Goal: Task Accomplishment & Management: Manage account settings

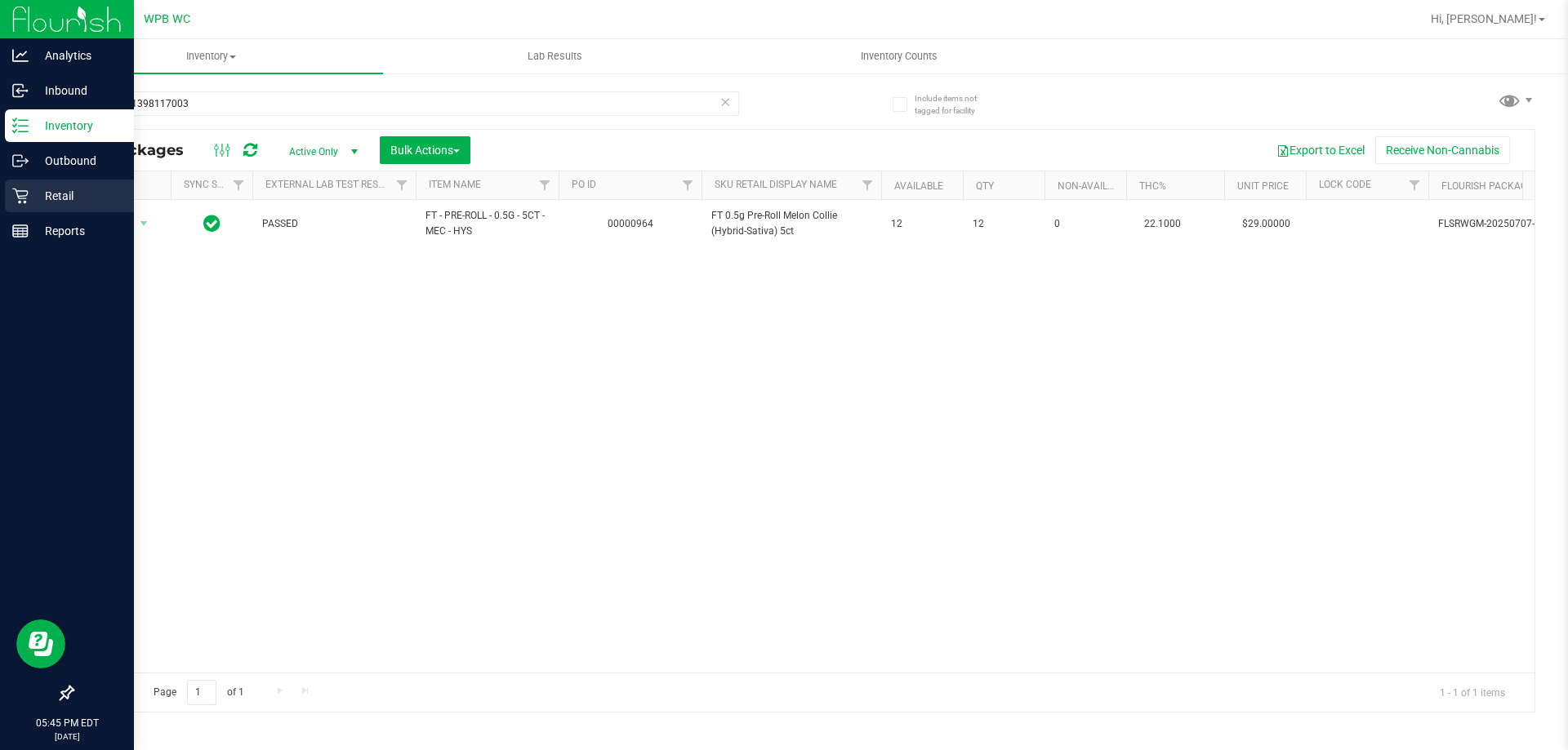
click at [67, 189] on p "Retail" at bounding box center [77, 196] width 98 height 20
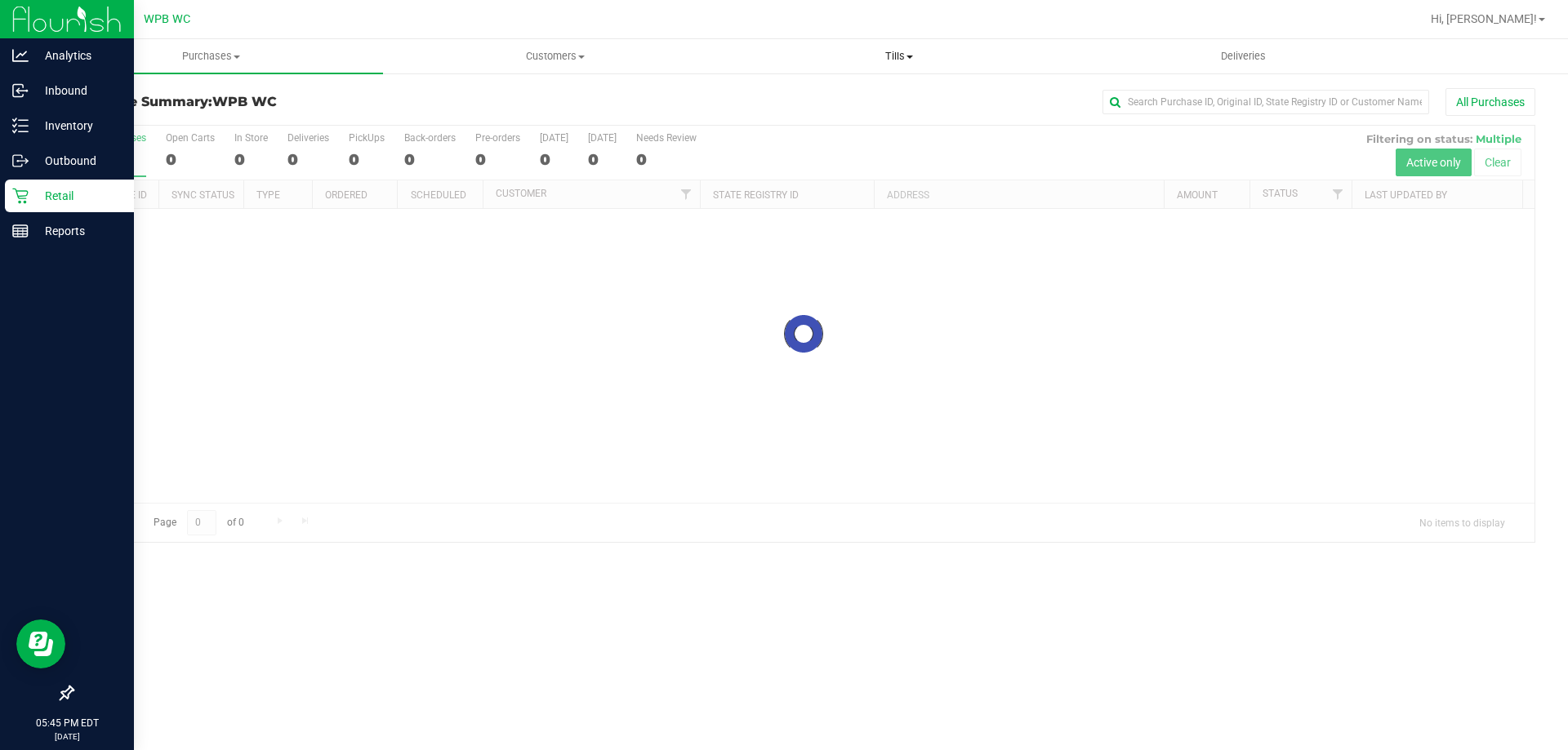
click at [903, 61] on span "Tills" at bounding box center [899, 56] width 343 height 15
click at [818, 96] on span "Manage tills" at bounding box center [781, 98] width 110 height 14
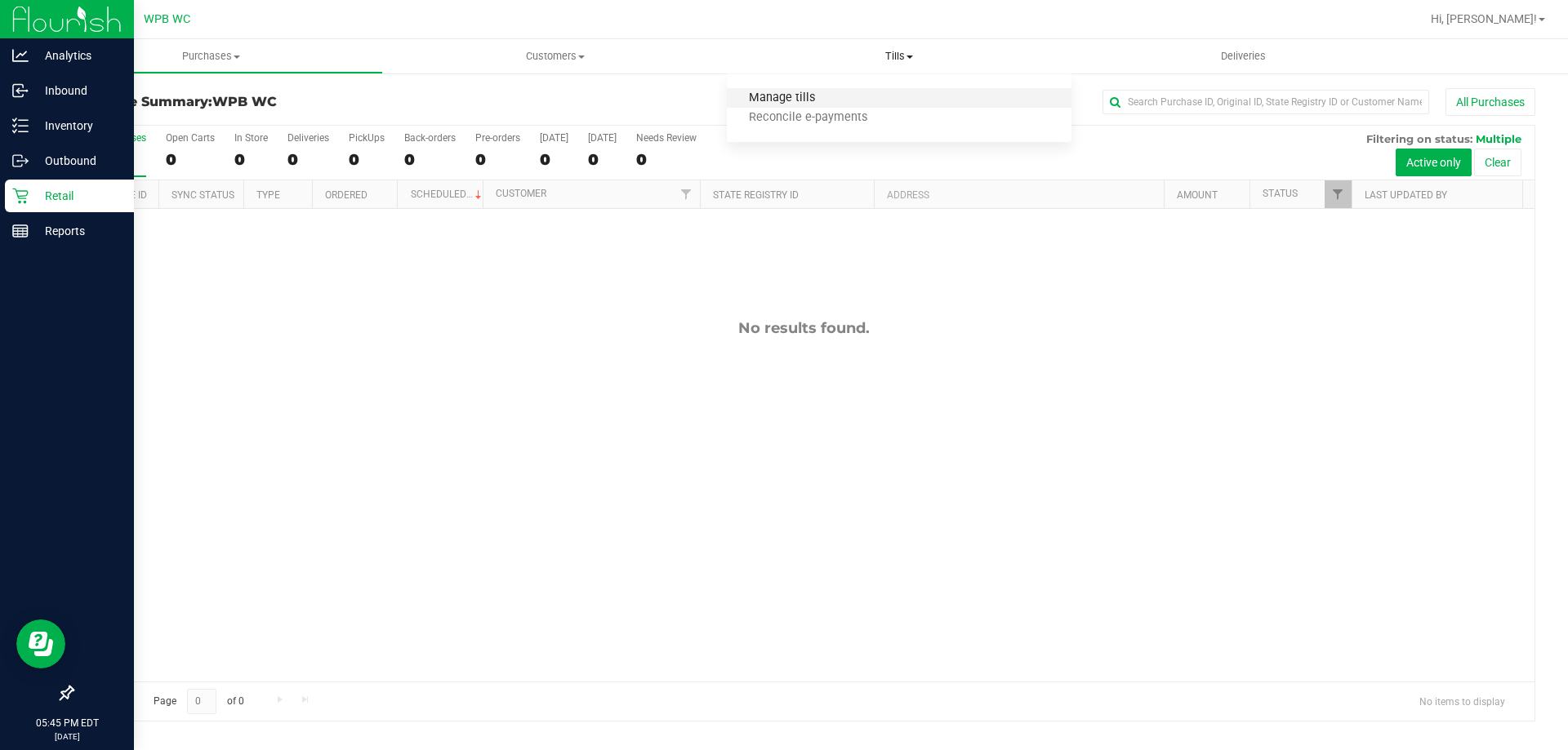
click at [822, 96] on span "Manage tills" at bounding box center [781, 98] width 110 height 14
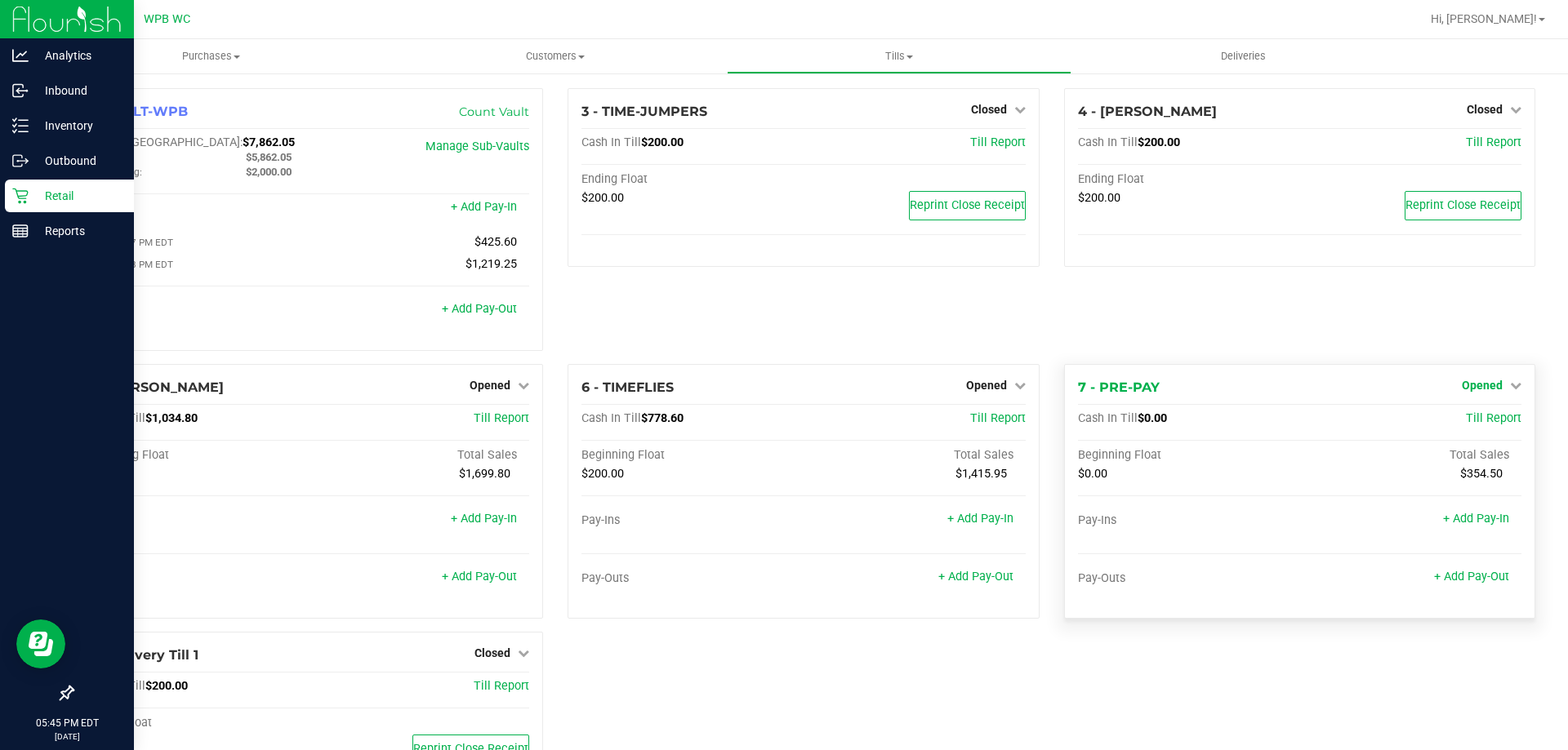
click at [1489, 392] on span "Opened" at bounding box center [1482, 385] width 41 height 13
click at [1164, 312] on div "4 - [PERSON_NAME] Closed Open Till Cash In Till $200.00 Till Report Ending Floa…" at bounding box center [1300, 226] width 496 height 276
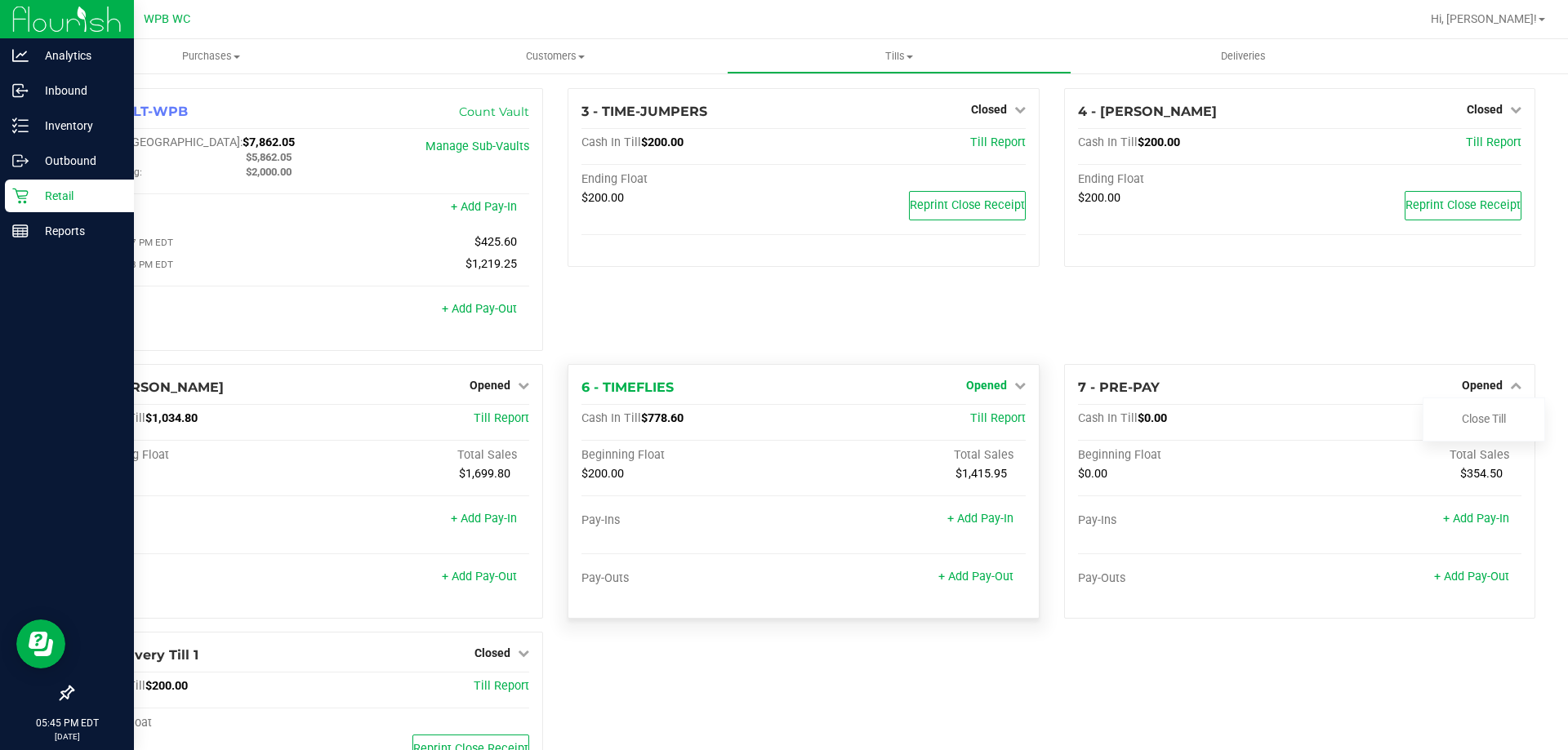
click at [983, 384] on span "Opened" at bounding box center [986, 385] width 41 height 13
click at [985, 420] on link "Close Till" at bounding box center [988, 419] width 45 height 13
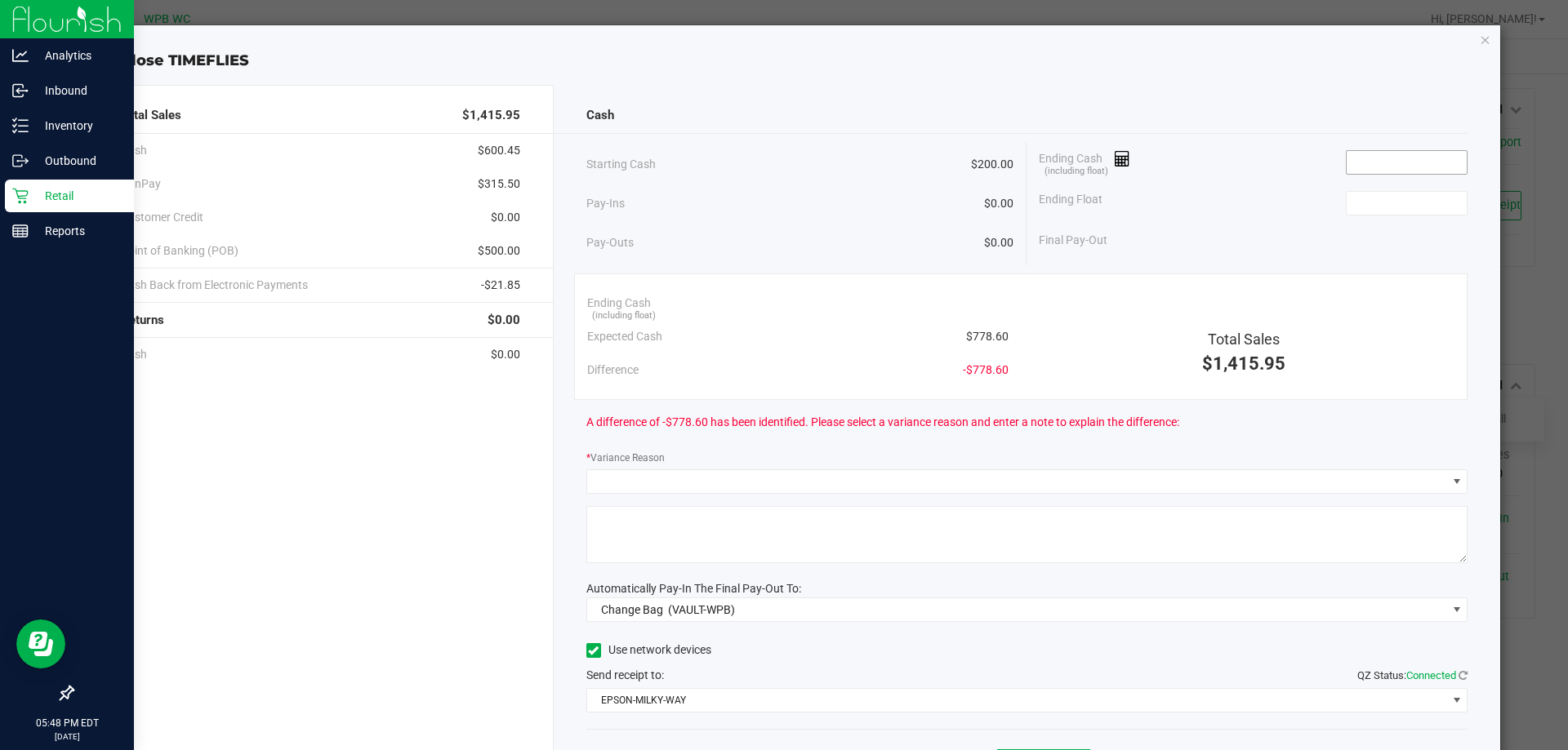
click at [1380, 162] on input at bounding box center [1407, 162] width 120 height 23
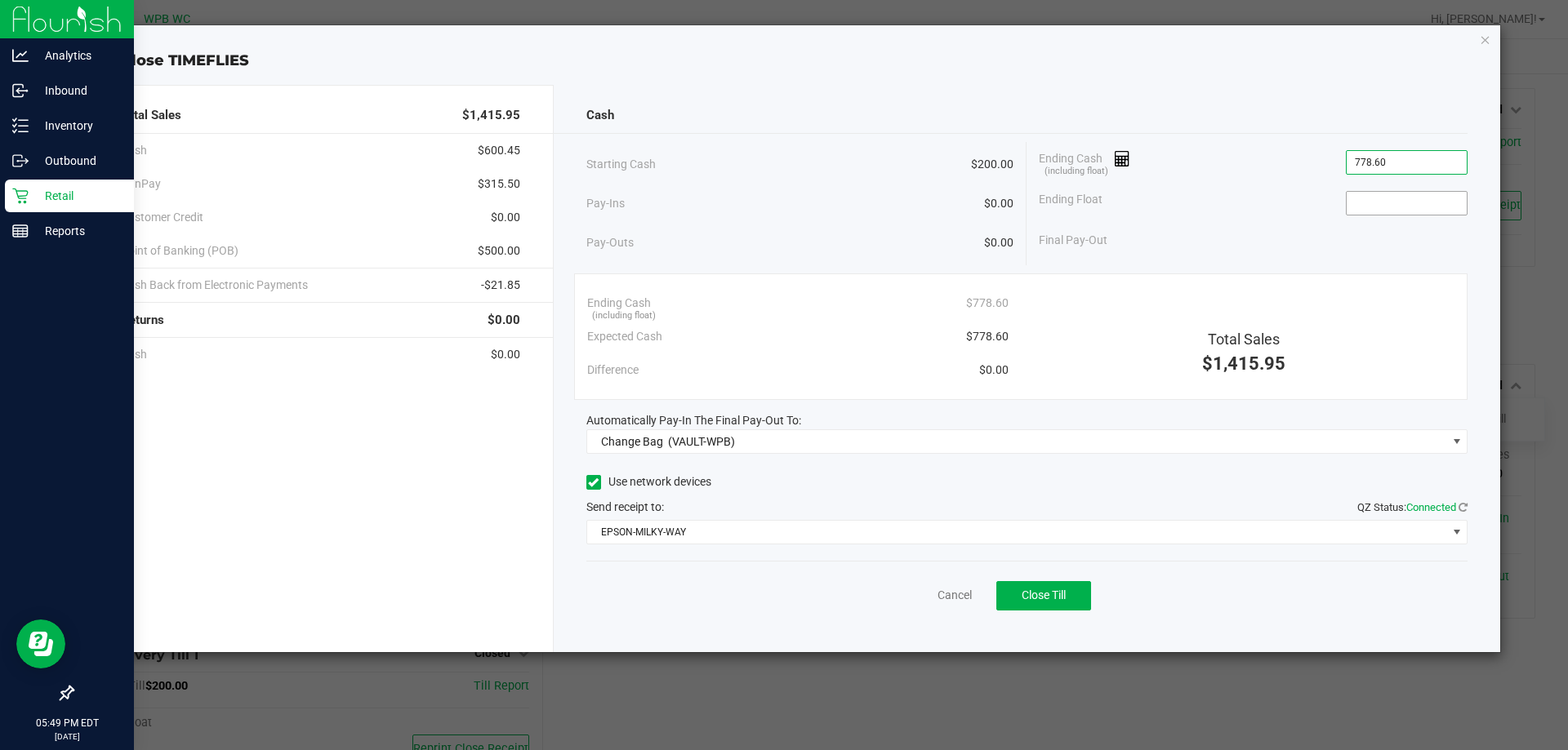
type input "$778.60"
click at [1383, 200] on input at bounding box center [1407, 203] width 120 height 23
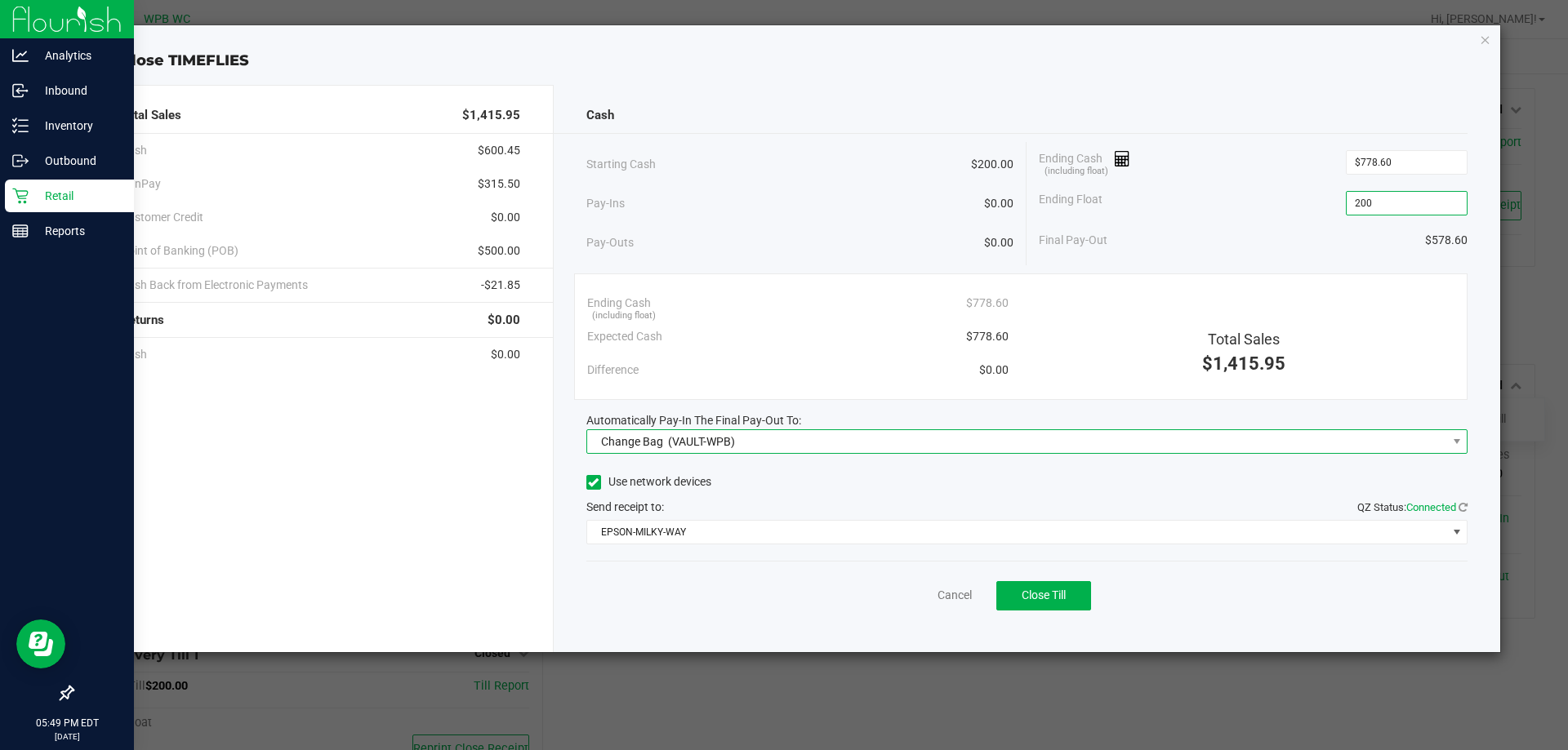
type input "$200.00"
click at [772, 445] on span "Change Bag (VAULT-WPB)" at bounding box center [1017, 441] width 860 height 23
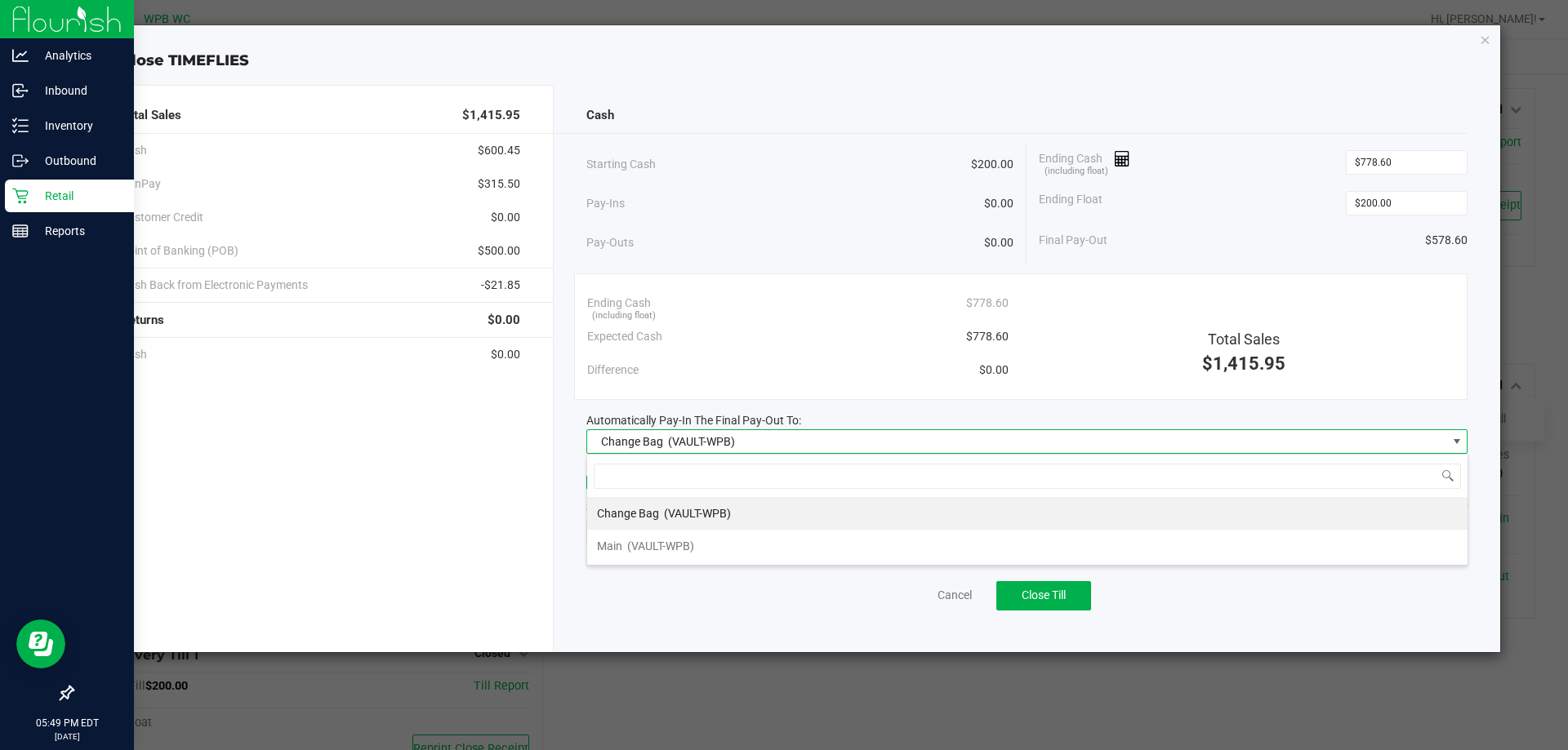
scroll to position [25, 881]
click at [712, 536] on li "Main (VAULT-WPB)" at bounding box center [1027, 545] width 880 height 33
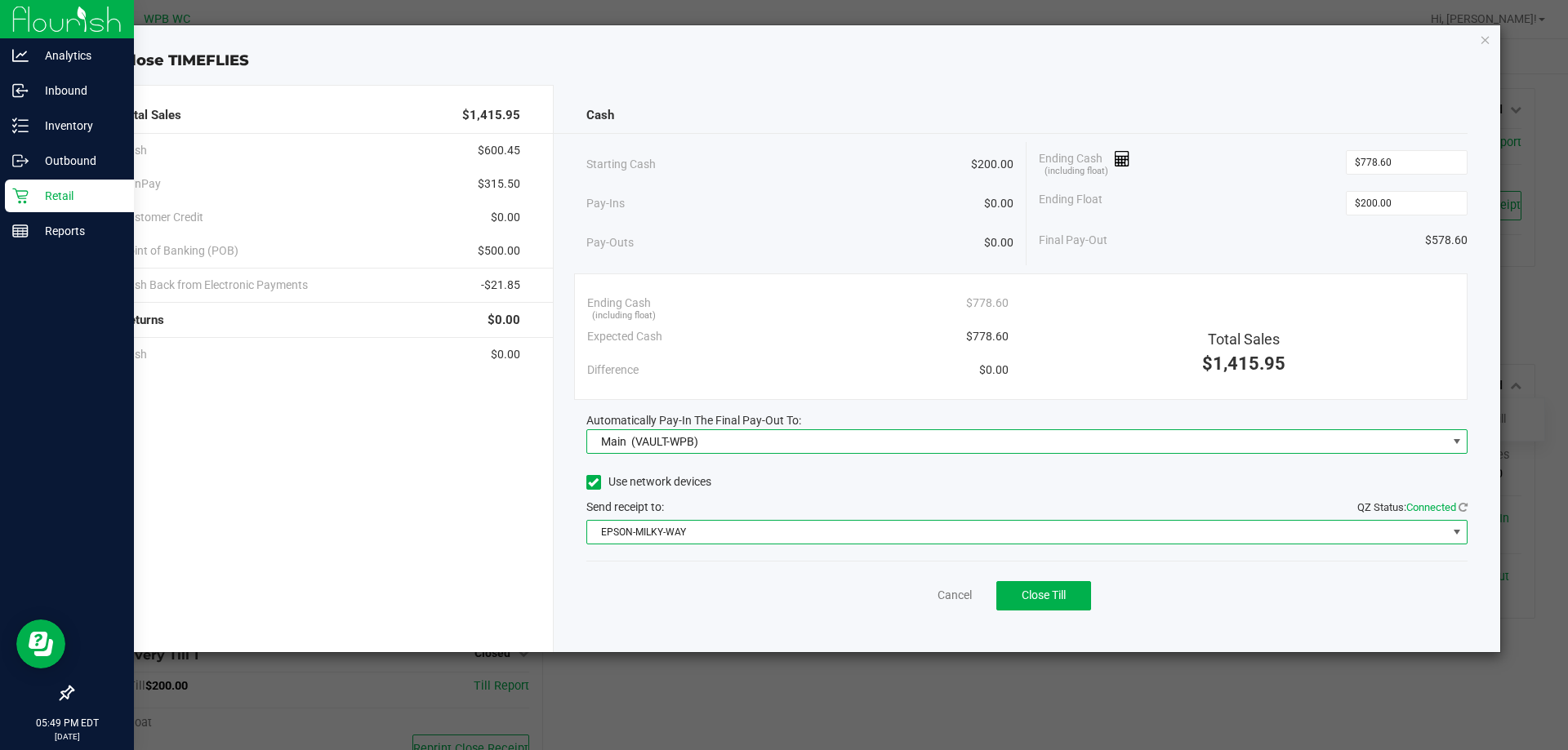
click at [712, 536] on span "EPSON-MILKY-WAY" at bounding box center [1017, 531] width 860 height 23
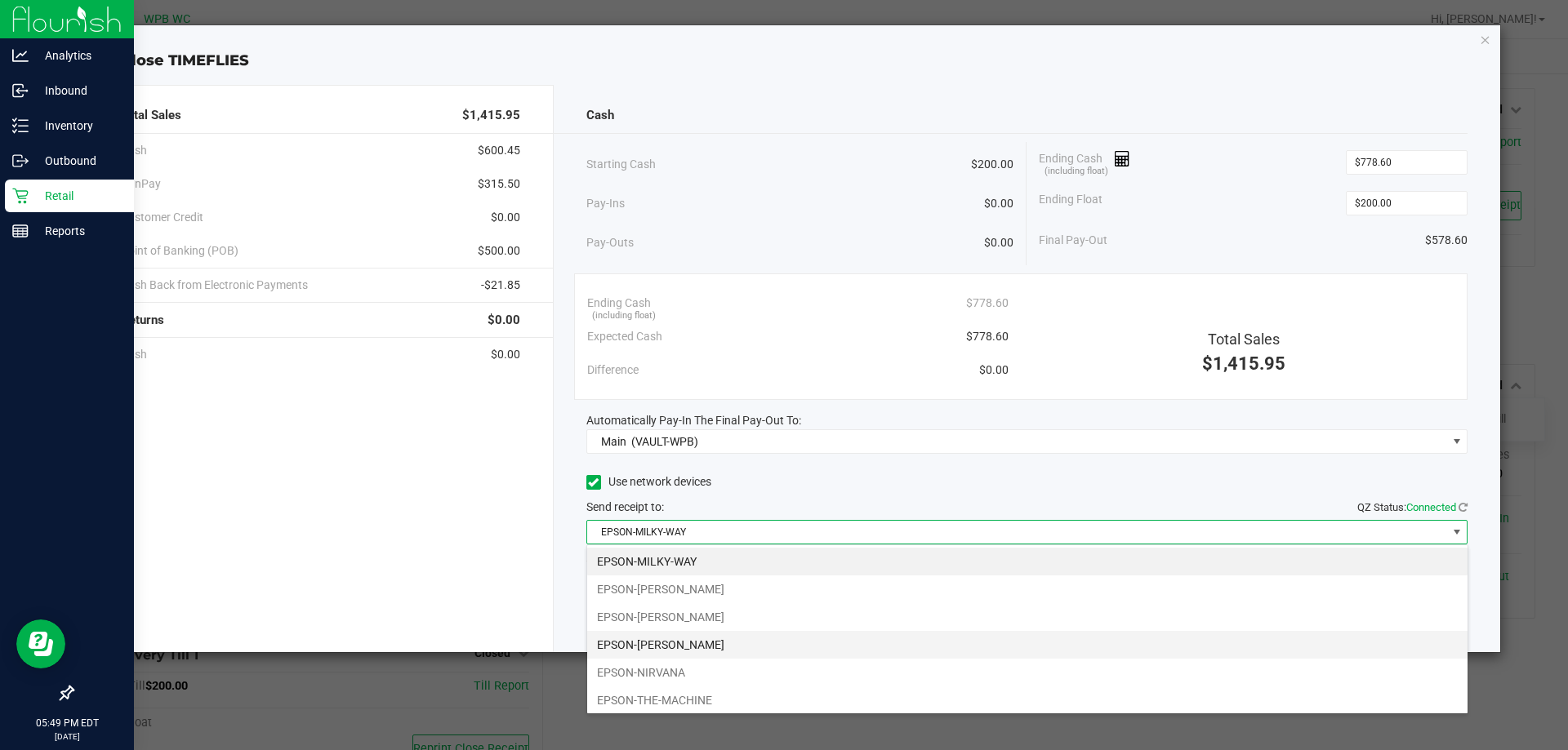
click at [695, 641] on li "EPSON-[PERSON_NAME]" at bounding box center [1027, 645] width 880 height 28
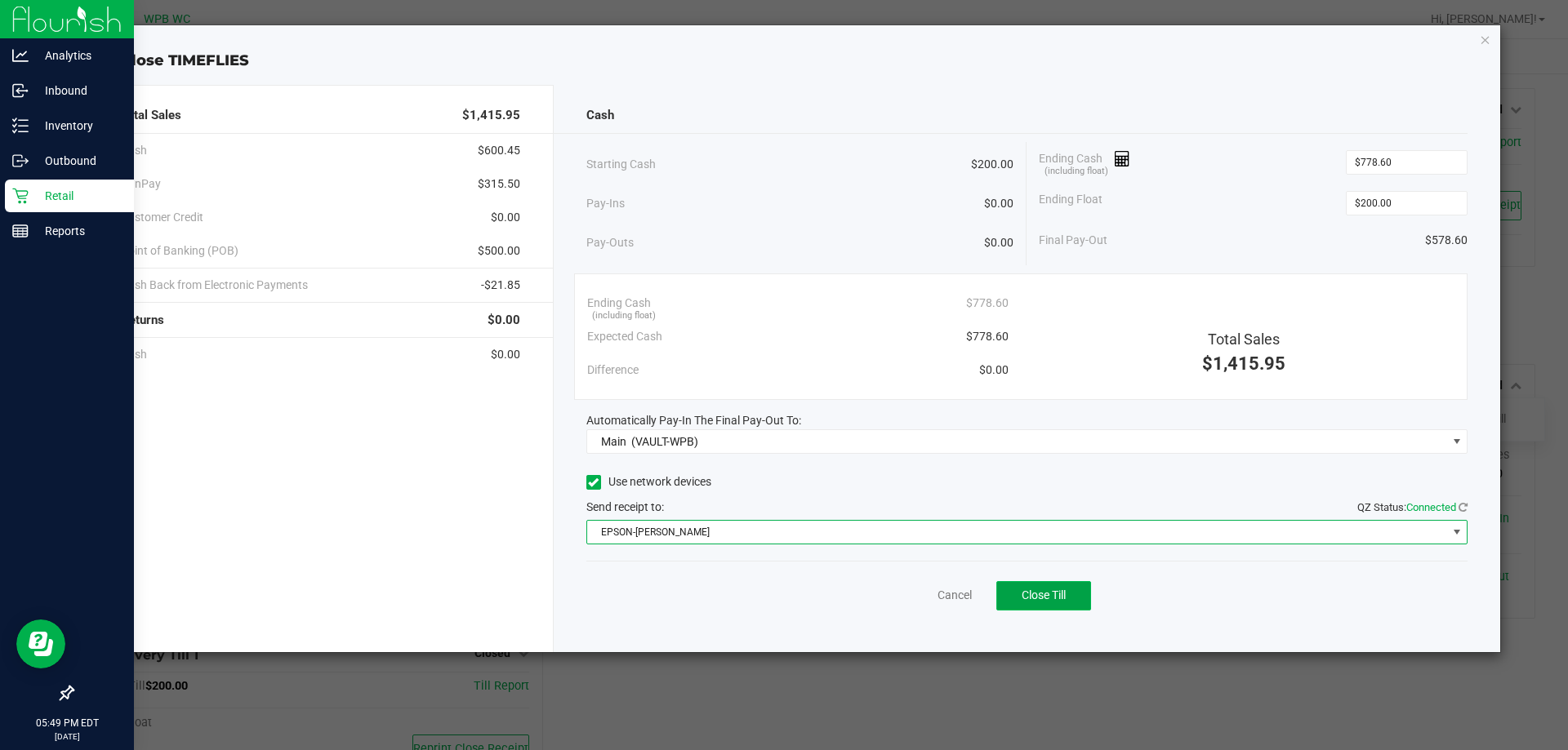
click at [1025, 600] on span "Close Till" at bounding box center [1043, 595] width 45 height 13
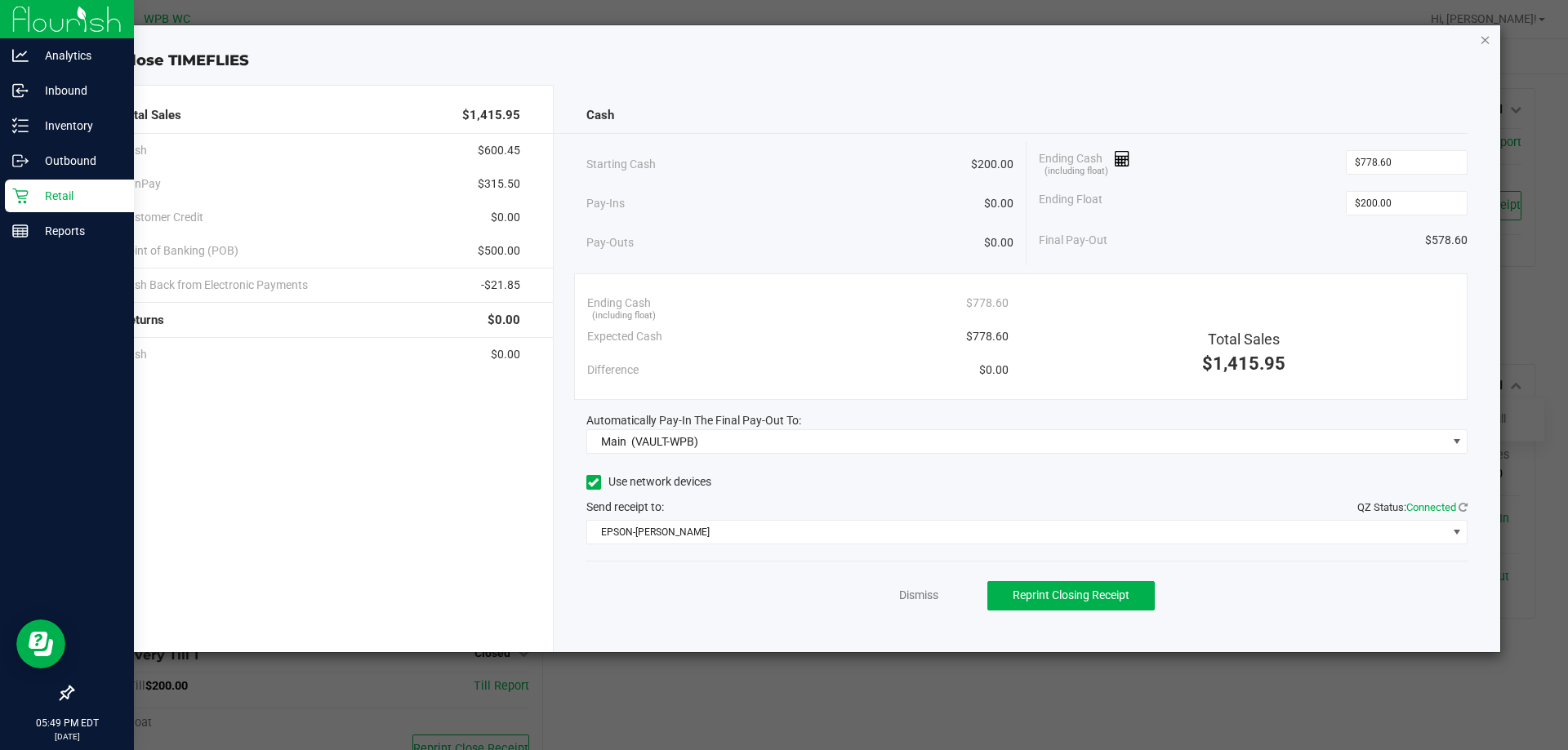
click at [1489, 40] on icon "button" at bounding box center [1486, 40] width 12 height 20
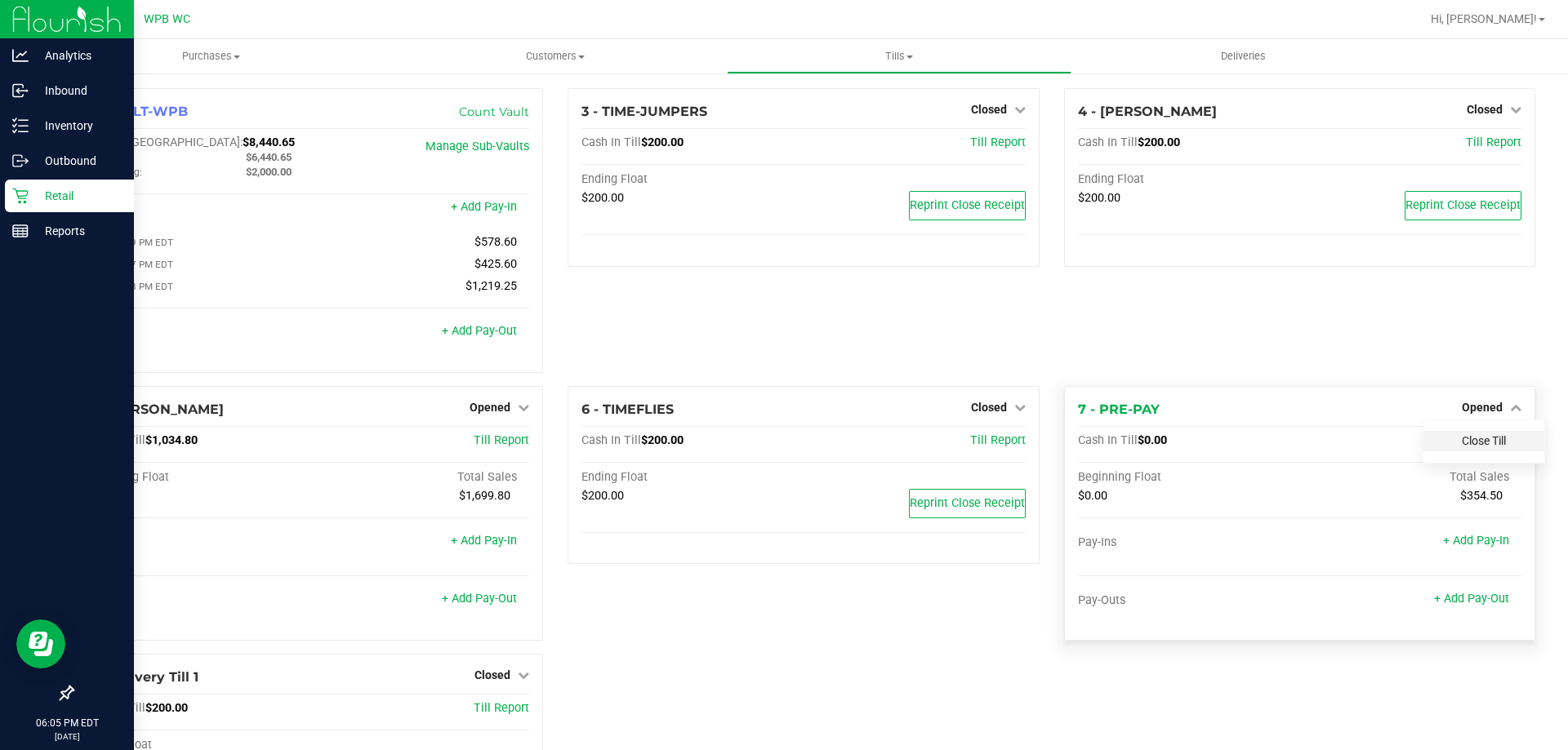
click at [1478, 443] on link "Close Till" at bounding box center [1484, 440] width 45 height 13
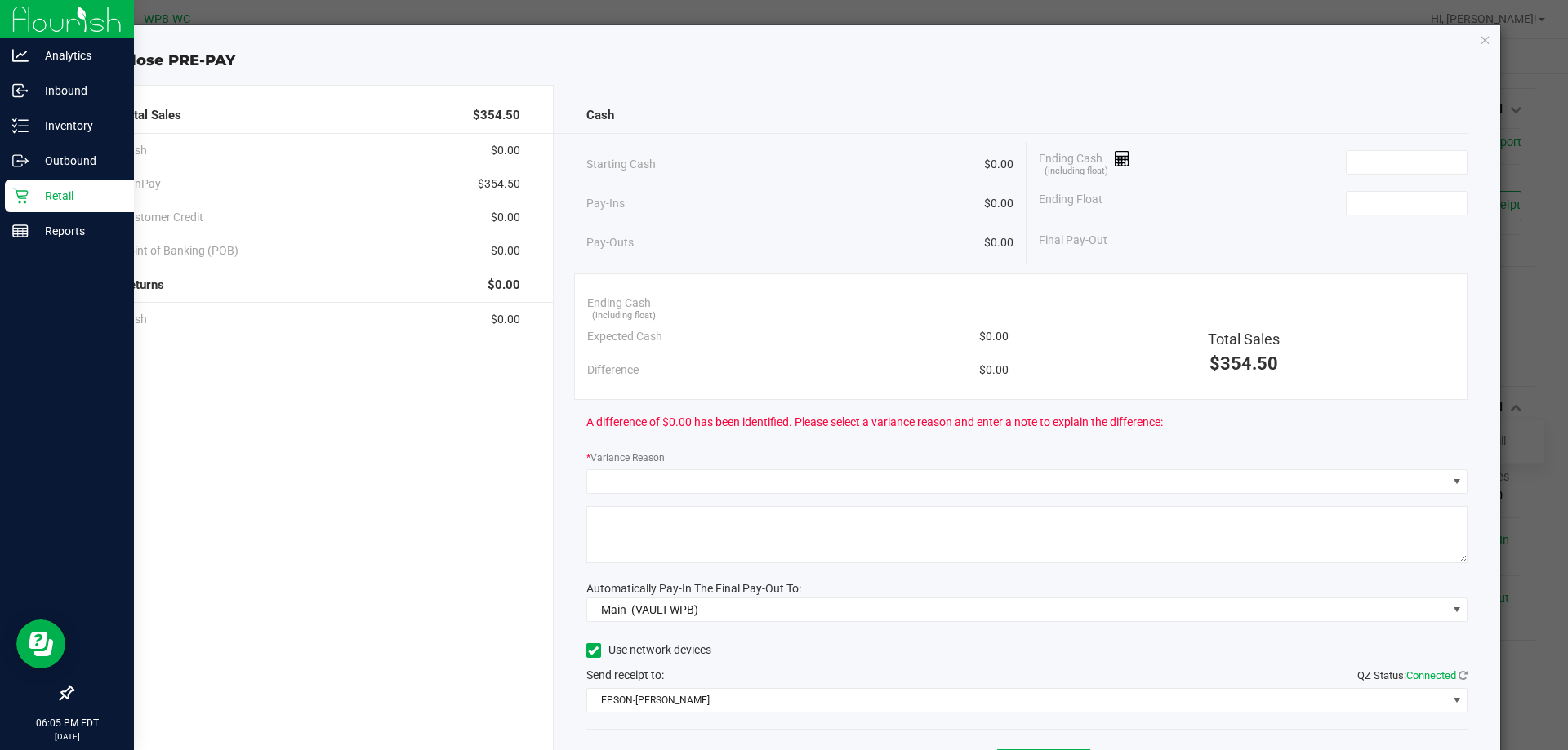
click at [1356, 180] on div "Ending Cash (including float)" at bounding box center [1252, 162] width 429 height 41
click at [1357, 170] on input at bounding box center [1407, 162] width 120 height 23
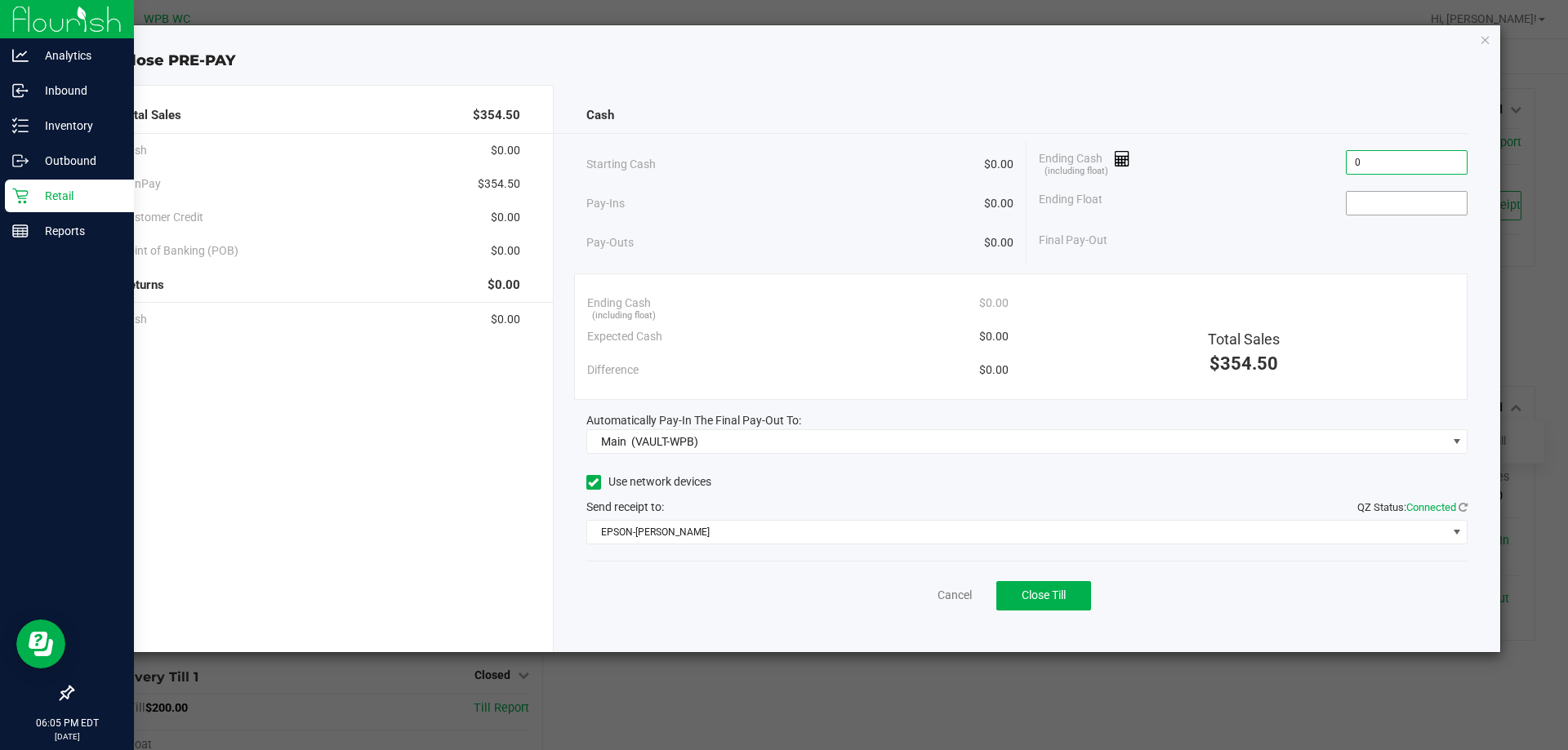
type input "$0.00"
click at [1349, 208] on input at bounding box center [1407, 203] width 120 height 23
type input "$0.00"
click at [1038, 587] on button "Close Till" at bounding box center [1044, 596] width 95 height 30
click at [1487, 36] on icon "button" at bounding box center [1486, 40] width 12 height 20
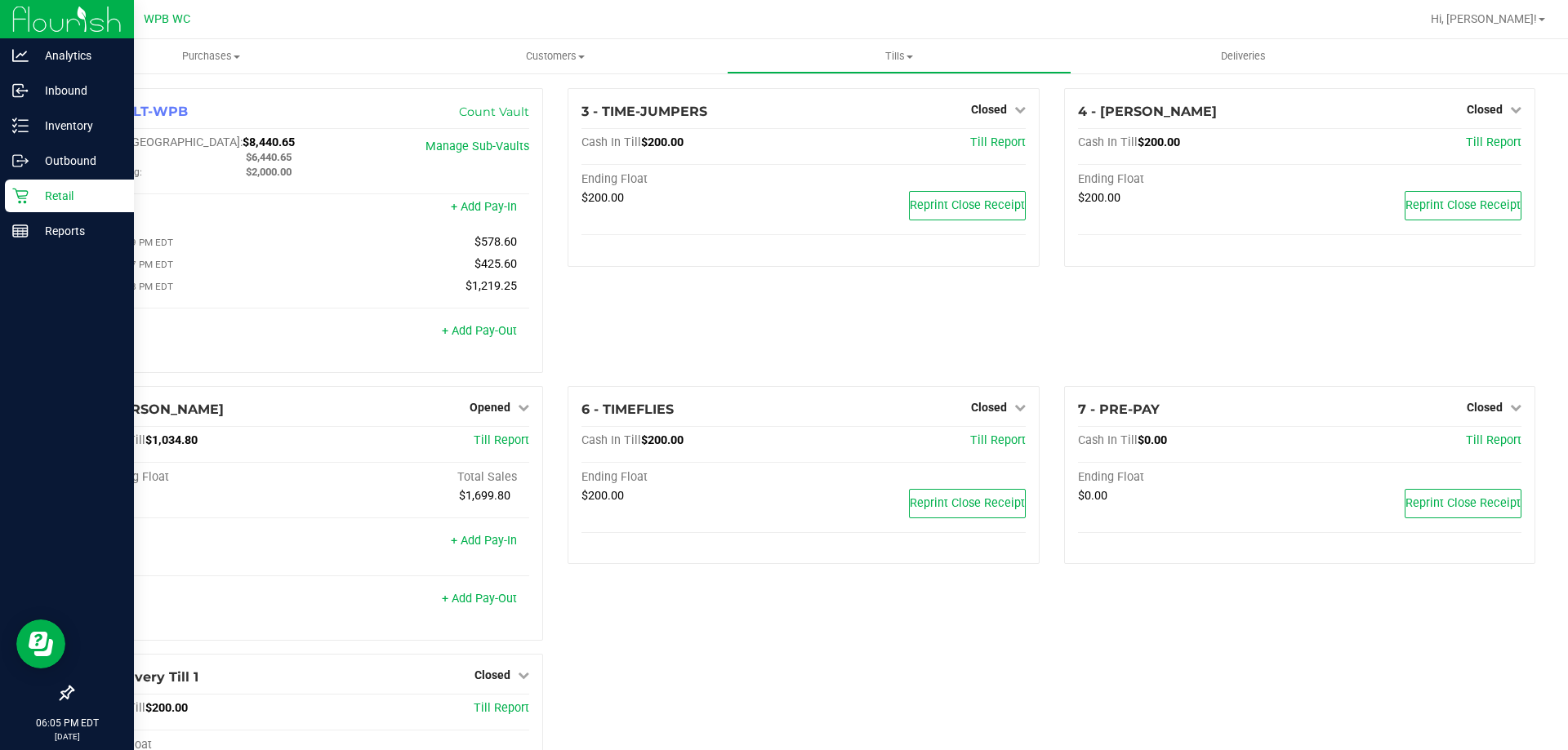
click at [772, 310] on div "3 - TIME-JUMPERS Closed Open Till Cash In Till $200.00 Till Report Ending Float…" at bounding box center [803, 236] width 496 height 298
click at [497, 407] on span "Opened" at bounding box center [489, 407] width 41 height 13
click at [464, 440] on div "Close Till" at bounding box center [492, 441] width 121 height 21
click at [474, 444] on link "Close Till" at bounding box center [492, 440] width 45 height 13
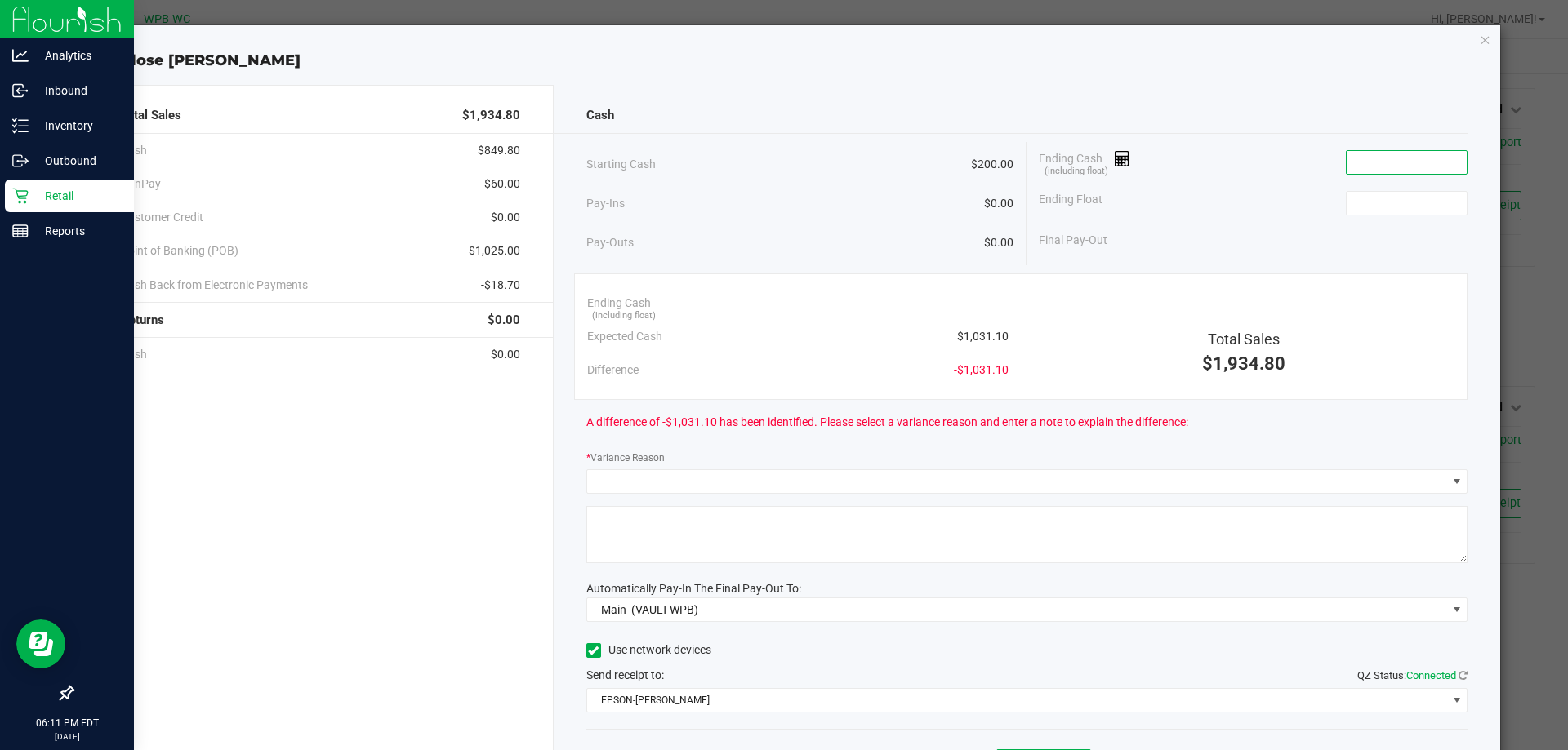
click at [1387, 158] on input at bounding box center [1407, 162] width 120 height 23
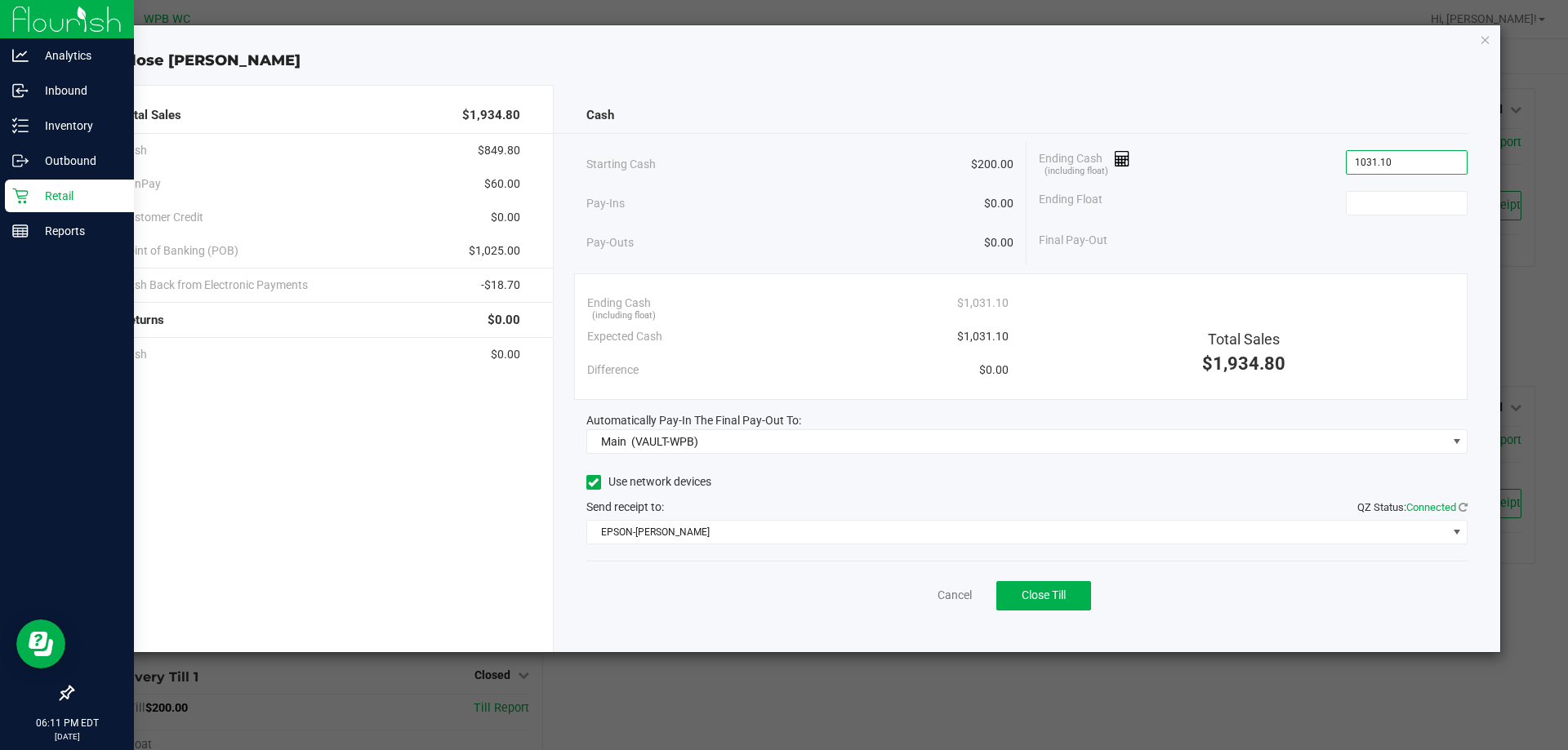
type input "$1,031.10"
type input "$200.00"
click at [1023, 581] on button "Close Till" at bounding box center [1044, 596] width 95 height 30
click at [1492, 40] on div "Close [PERSON_NAME] Total Sales $1,934.80 Cash $849.80 CanPay $60.00 Customer C…" at bounding box center [791, 339] width 1421 height 627
click at [1484, 37] on icon "button" at bounding box center [1486, 40] width 12 height 20
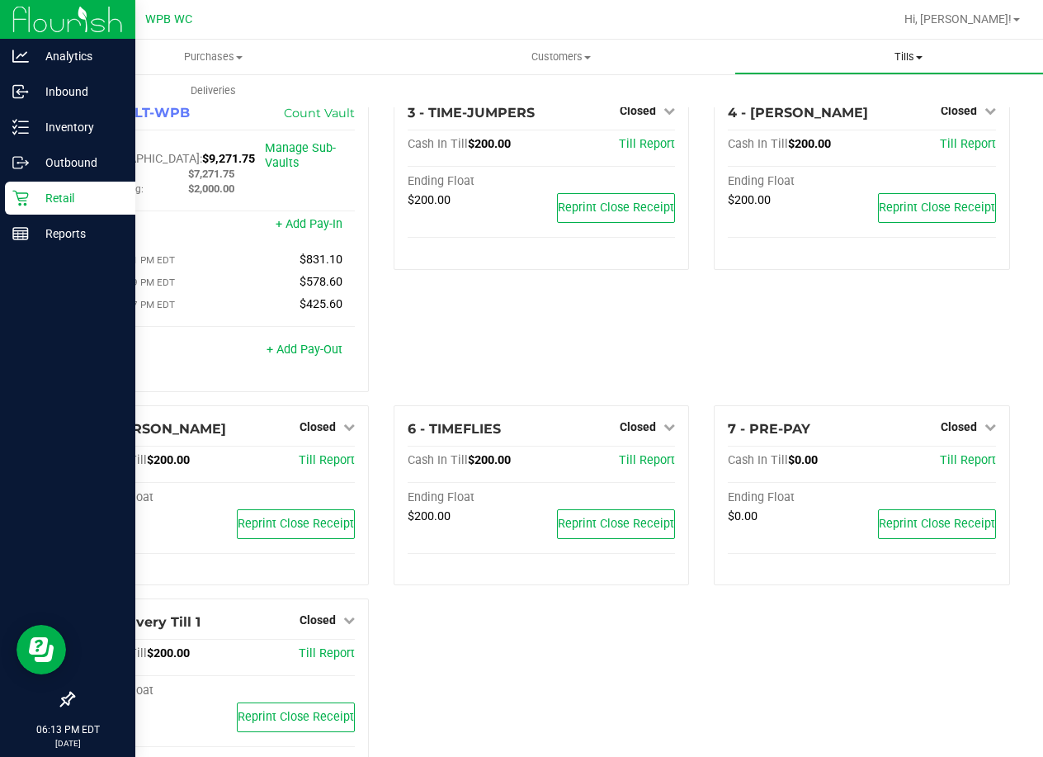
click at [908, 44] on uib-tab-heading "Tills Manage tills Reconcile e-payments" at bounding box center [908, 56] width 346 height 33
click at [825, 105] on span "Manage tills" at bounding box center [789, 99] width 111 height 14
click at [568, 54] on span "Tills" at bounding box center [604, 57] width 224 height 15
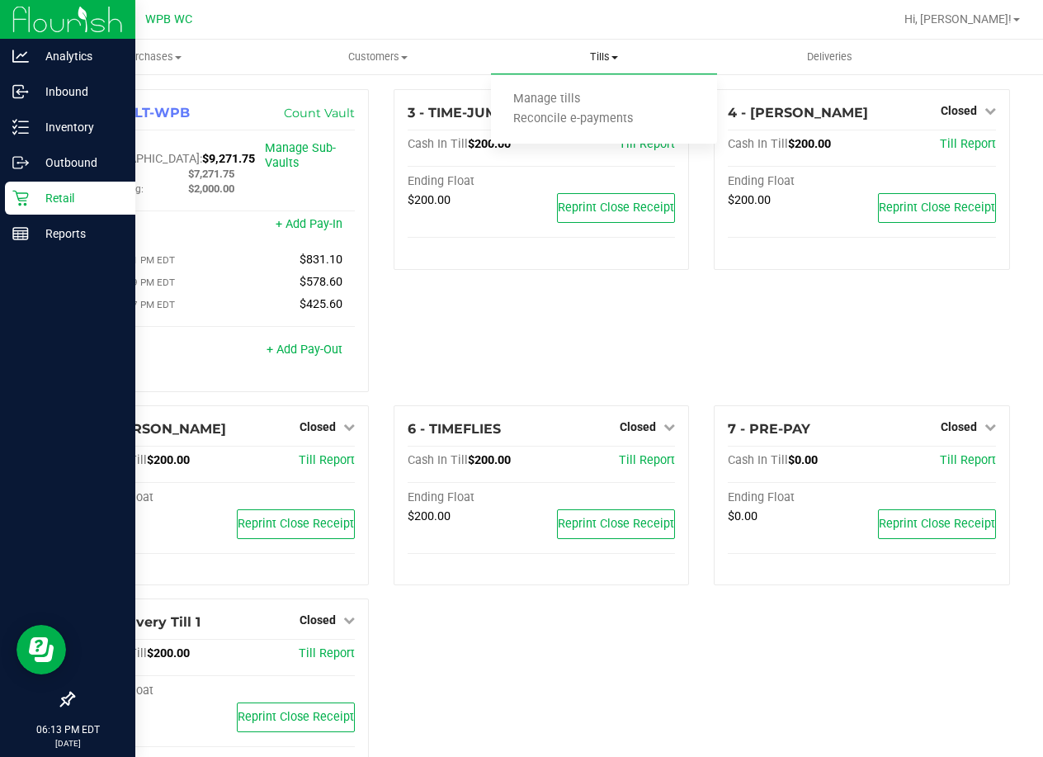
click at [594, 48] on uib-tab-heading "Tills Manage tills Reconcile e-payments" at bounding box center [604, 57] width 226 height 35
click at [595, 57] on span "Tills" at bounding box center [604, 57] width 226 height 15
click at [597, 116] on span "Reconcile e-payments" at bounding box center [573, 119] width 164 height 14
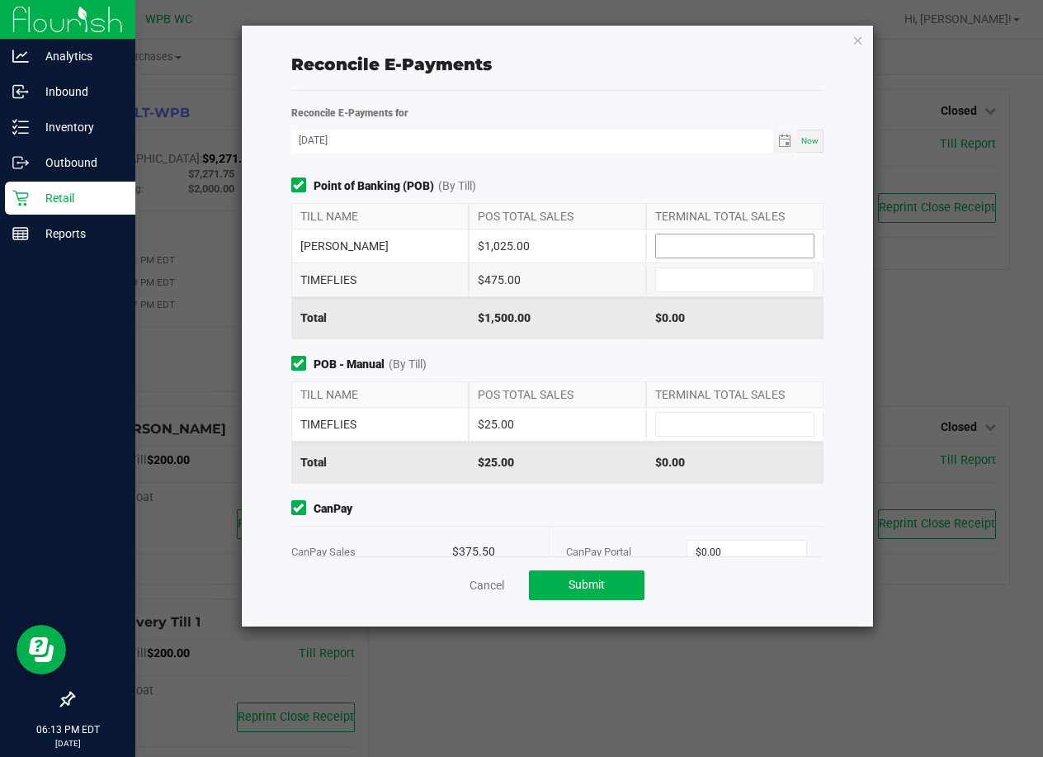
click at [705, 243] on input at bounding box center [735, 245] width 158 height 23
type input "$1,025.00"
click at [695, 275] on input at bounding box center [735, 279] width 158 height 23
type input "$475.00"
click at [691, 421] on input at bounding box center [735, 424] width 158 height 23
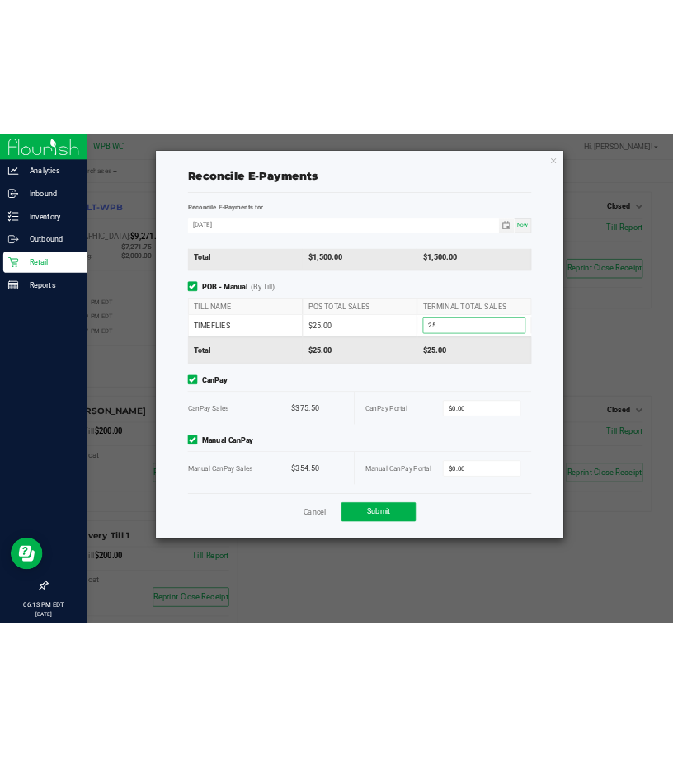
scroll to position [129, 0]
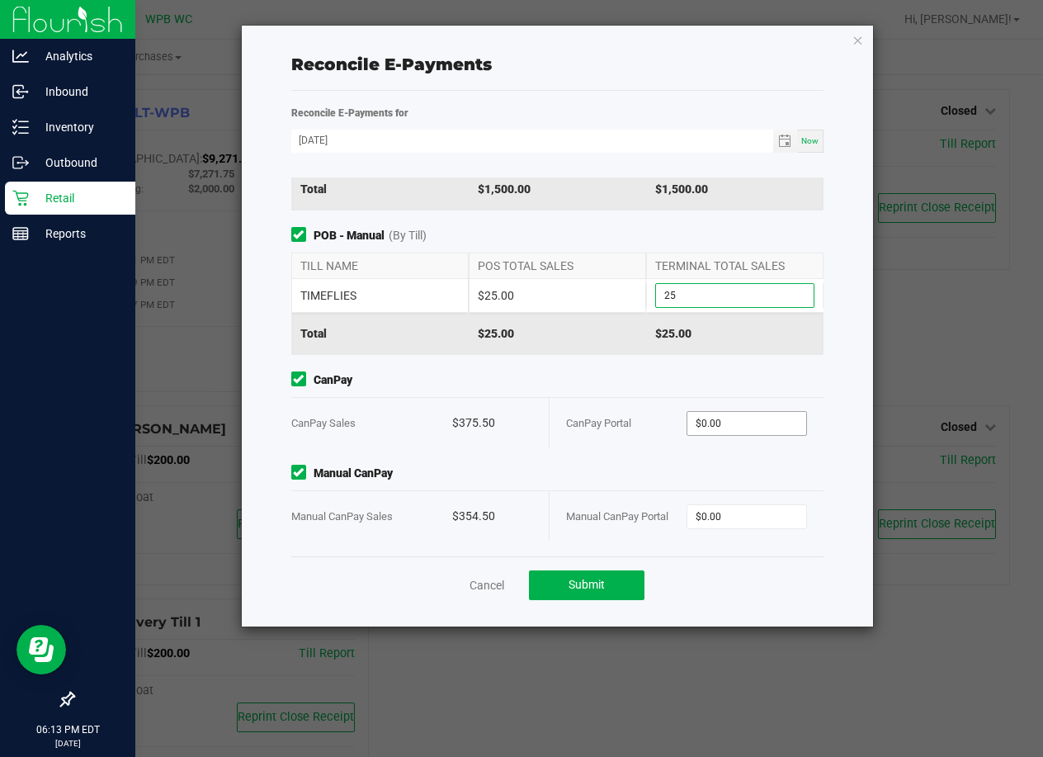
type input "$25.00"
click at [702, 417] on input "0" at bounding box center [746, 423] width 119 height 23
type input "$375.50"
click at [723, 513] on input "0" at bounding box center [746, 516] width 119 height 23
type input "$354.50"
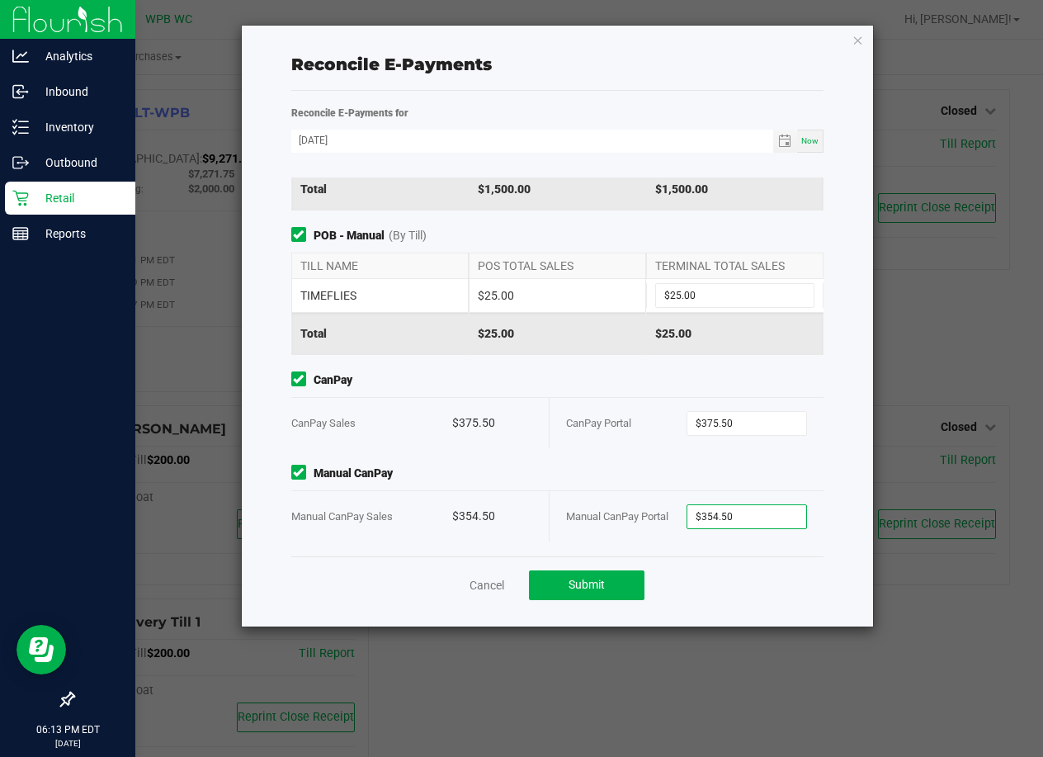
click at [747, 445] on div "CanPay Portal $375.50" at bounding box center [686, 423] width 241 height 50
click at [621, 578] on button "Submit" at bounding box center [587, 585] width 116 height 30
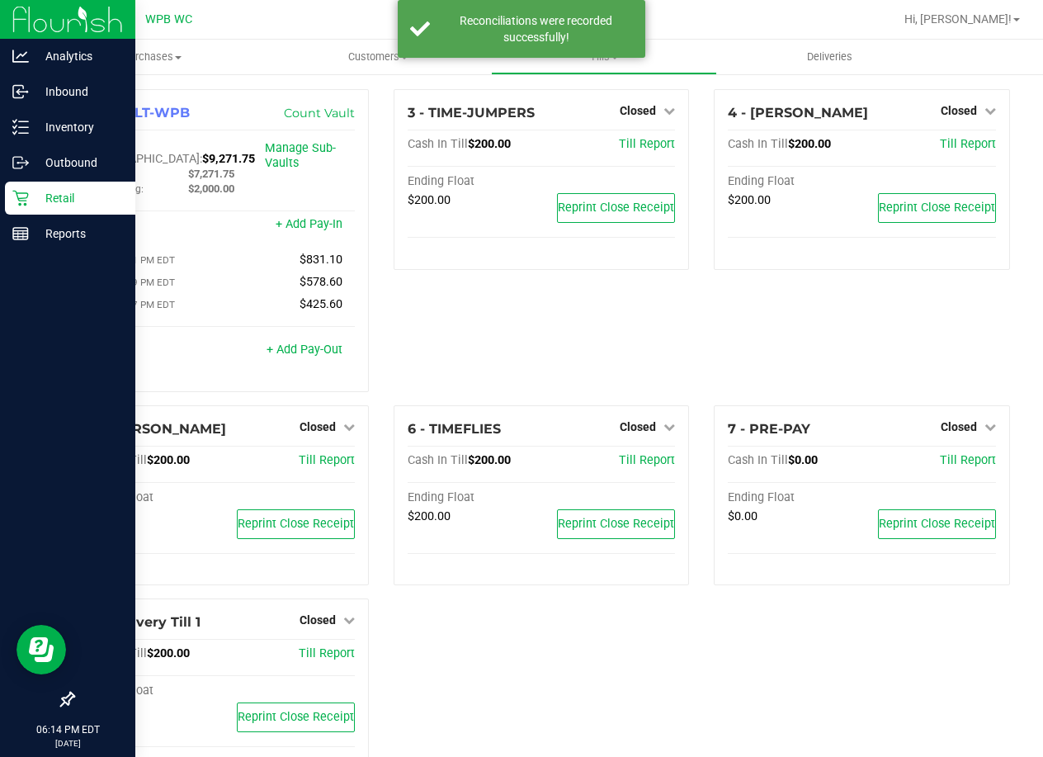
click at [56, 184] on div "Retail" at bounding box center [70, 198] width 130 height 33
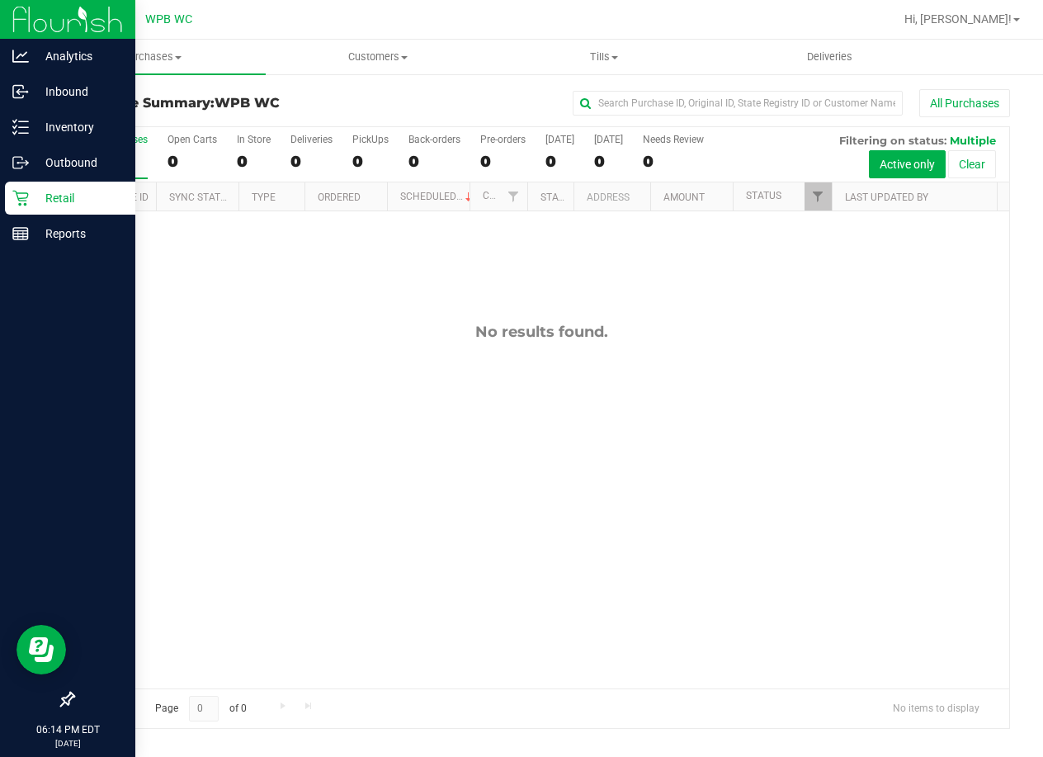
click at [30, 192] on p "Retail" at bounding box center [78, 198] width 99 height 20
click at [57, 202] on p "Retail" at bounding box center [78, 198] width 99 height 20
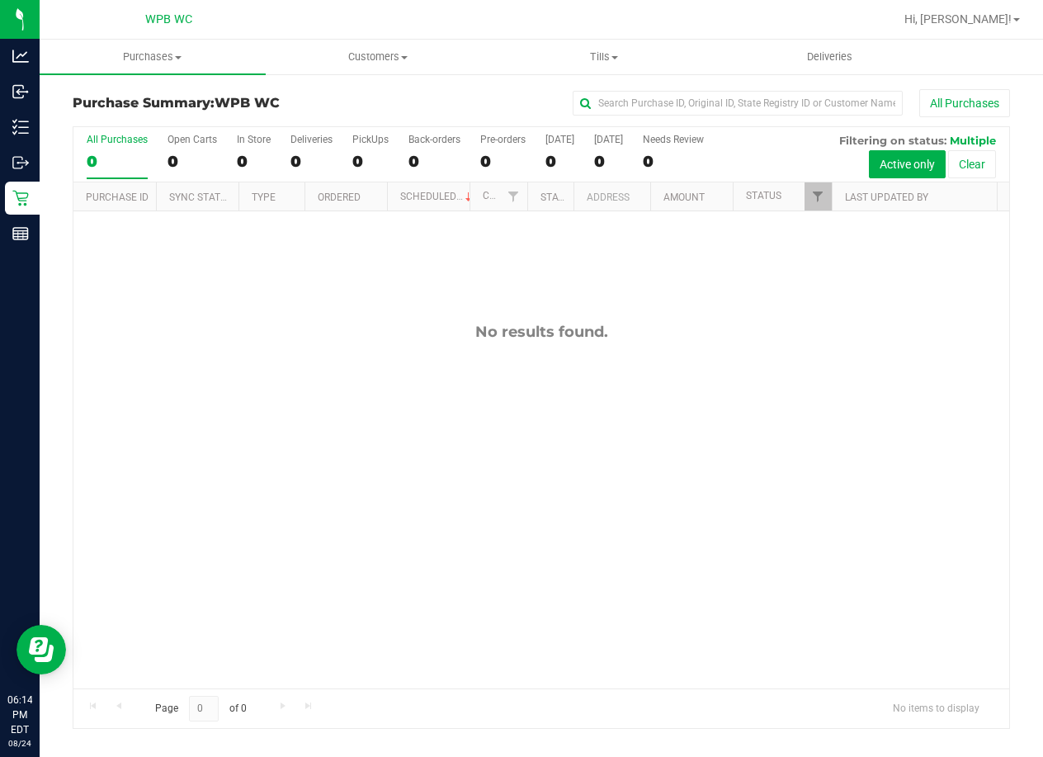
click at [633, 8] on div at bounding box center [594, 19] width 598 height 32
click at [635, 64] on span "Tills" at bounding box center [604, 57] width 224 height 15
click at [551, 107] on li "Manage tills" at bounding box center [604, 100] width 226 height 20
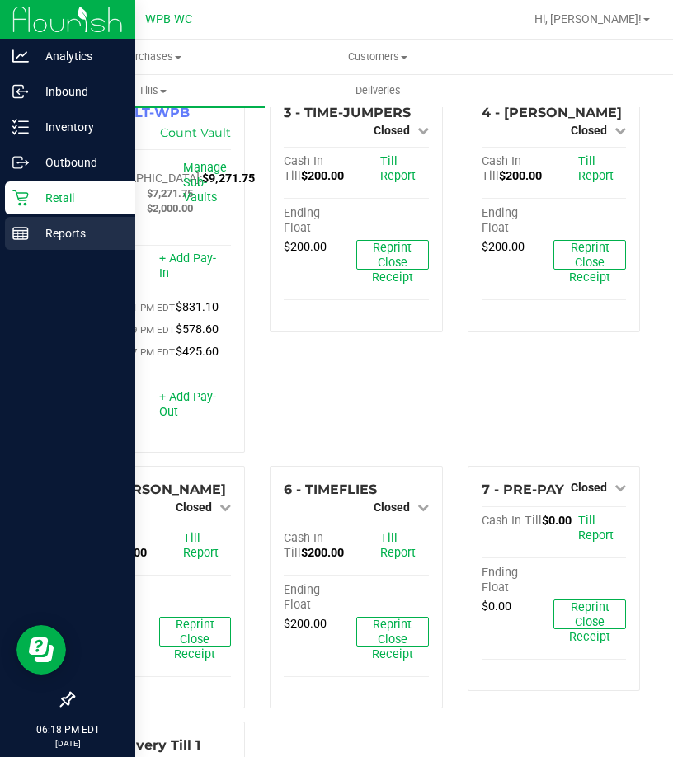
click at [71, 230] on p "Reports" at bounding box center [78, 234] width 99 height 20
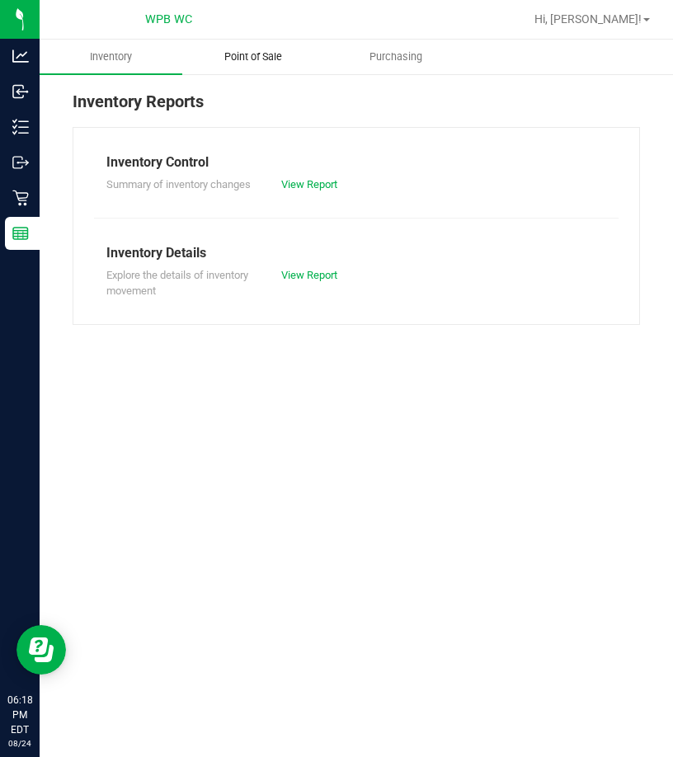
click at [262, 45] on uib-tab-heading "Point of Sale" at bounding box center [253, 56] width 141 height 33
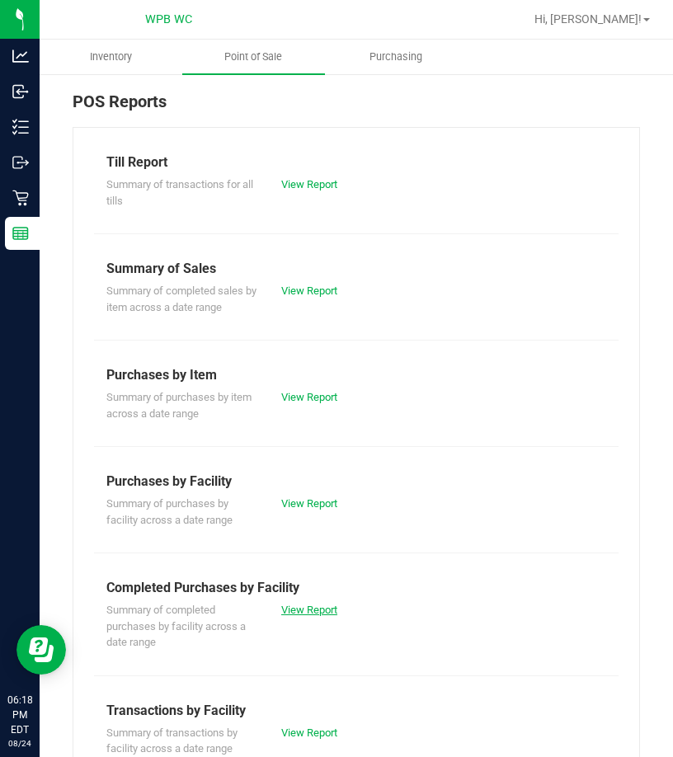
click at [296, 612] on link "View Report" at bounding box center [309, 610] width 56 height 12
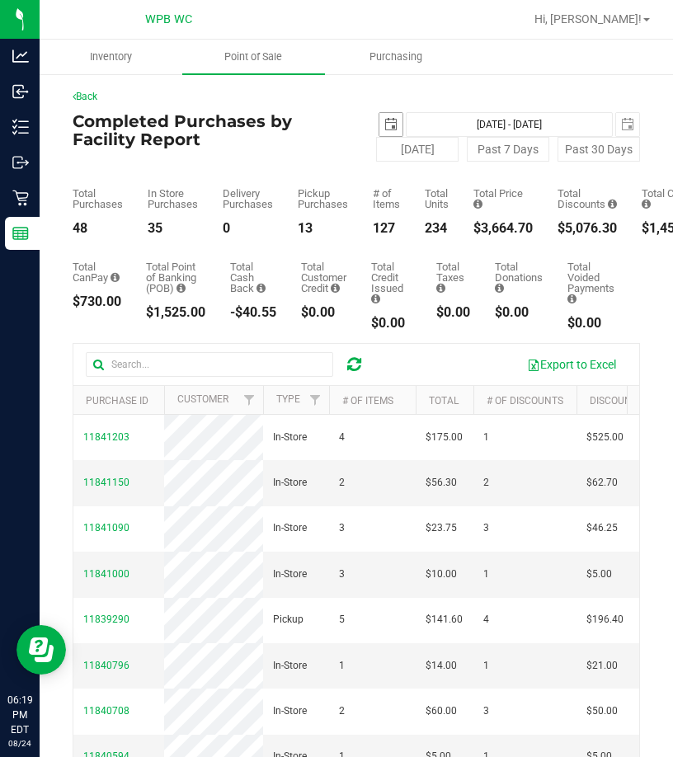
click at [384, 127] on span "select" at bounding box center [390, 124] width 13 height 13
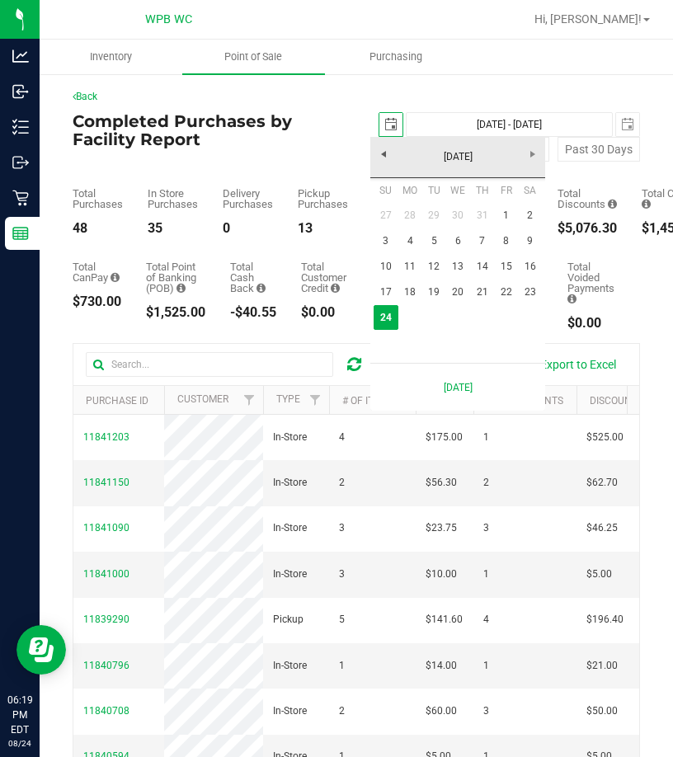
scroll to position [0, 41]
click at [403, 295] on link "18" at bounding box center [411, 293] width 24 height 26
type input "[DATE]"
type input "[DATE] - [DATE]"
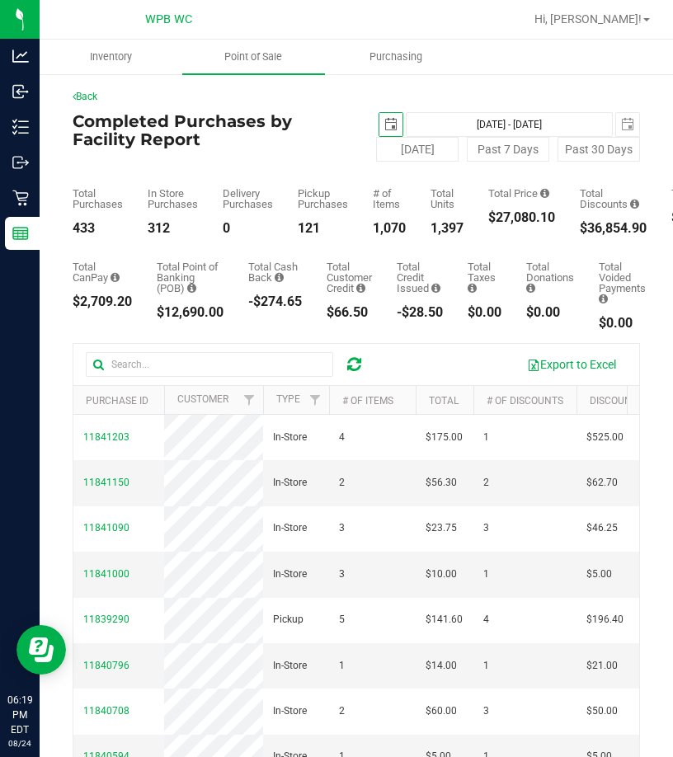
click at [384, 125] on span "select" at bounding box center [390, 124] width 13 height 13
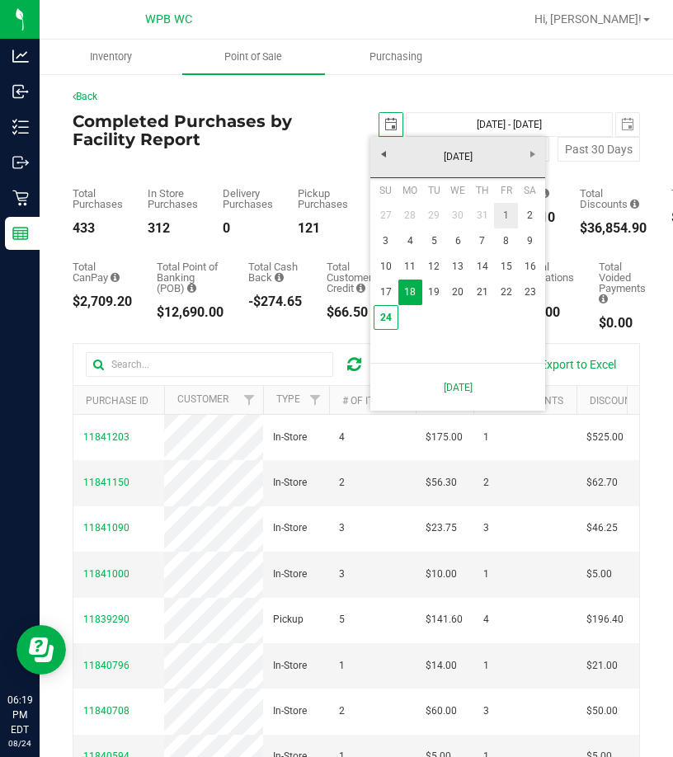
click at [507, 218] on link "1" at bounding box center [506, 216] width 24 height 26
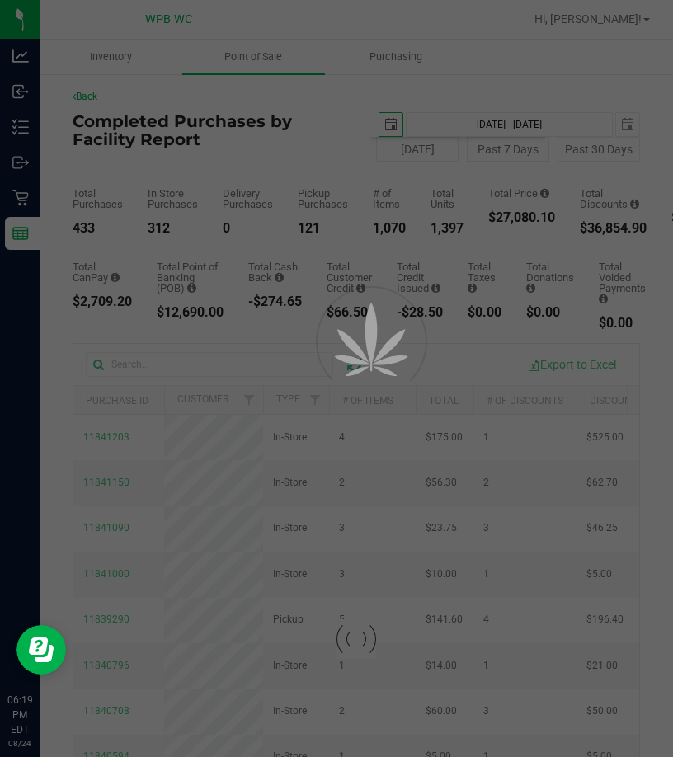
type input "[DATE]"
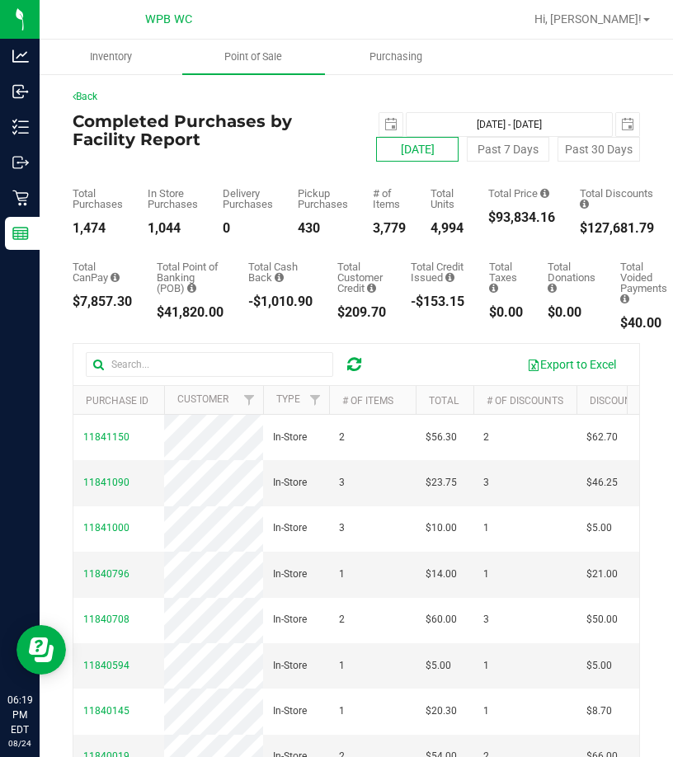
click at [387, 147] on button "[DATE]" at bounding box center [417, 149] width 83 height 25
type input "[DATE] - [DATE]"
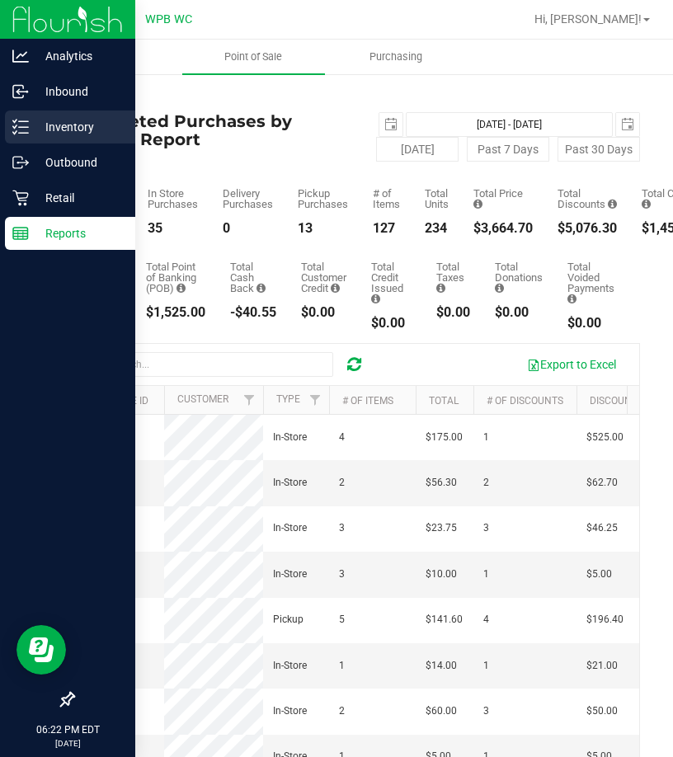
click at [20, 126] on icon at bounding box center [20, 127] width 17 height 17
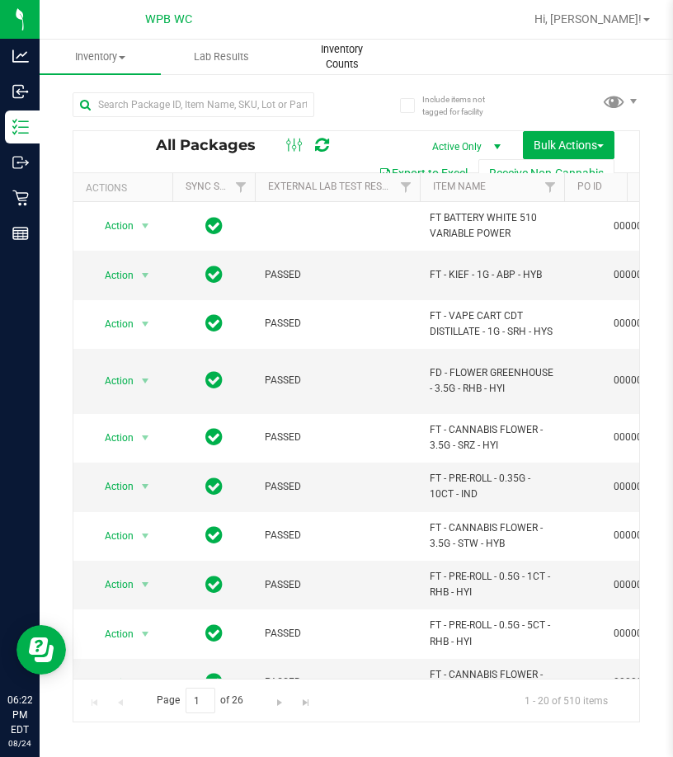
click at [359, 57] on span "Inventory Counts" at bounding box center [342, 57] width 120 height 30
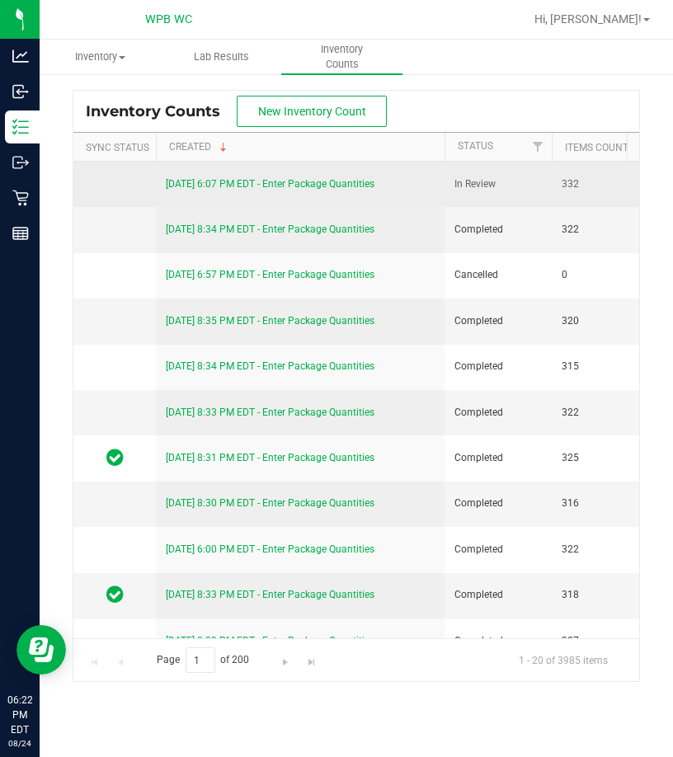
click at [294, 181] on link "[DATE] 6:07 PM EDT - Enter Package Quantities" at bounding box center [270, 184] width 209 height 12
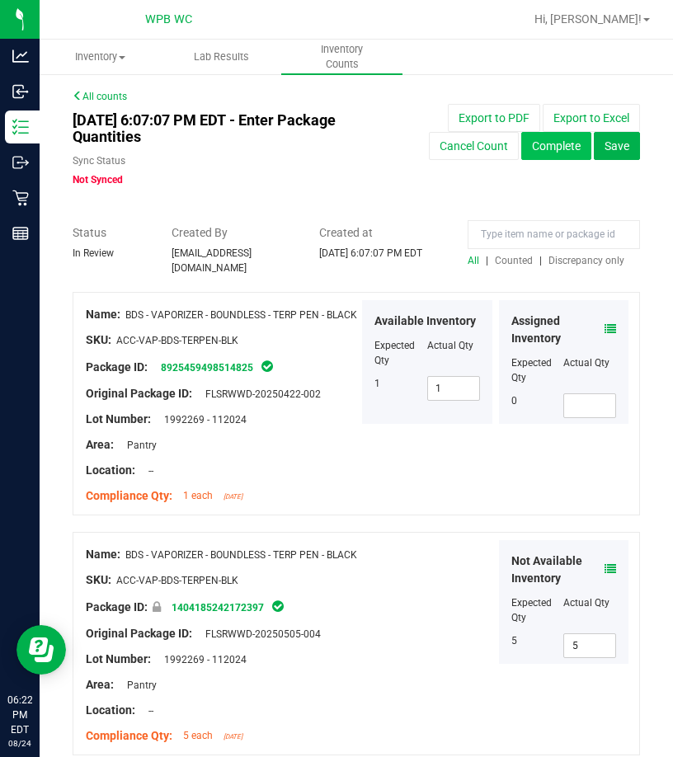
click at [567, 149] on button "Complete" at bounding box center [556, 146] width 70 height 28
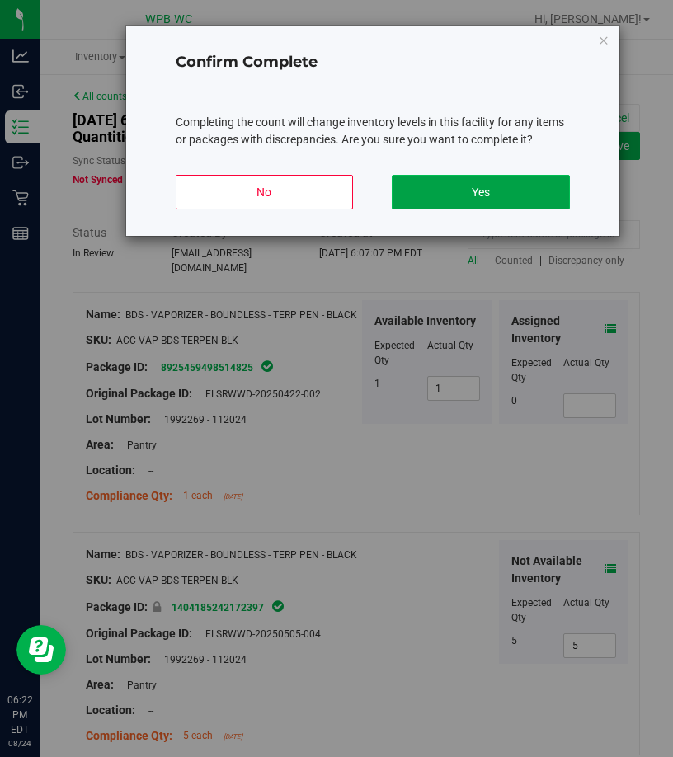
click at [440, 191] on button "Yes" at bounding box center [480, 192] width 177 height 35
